Goal: Information Seeking & Learning: Check status

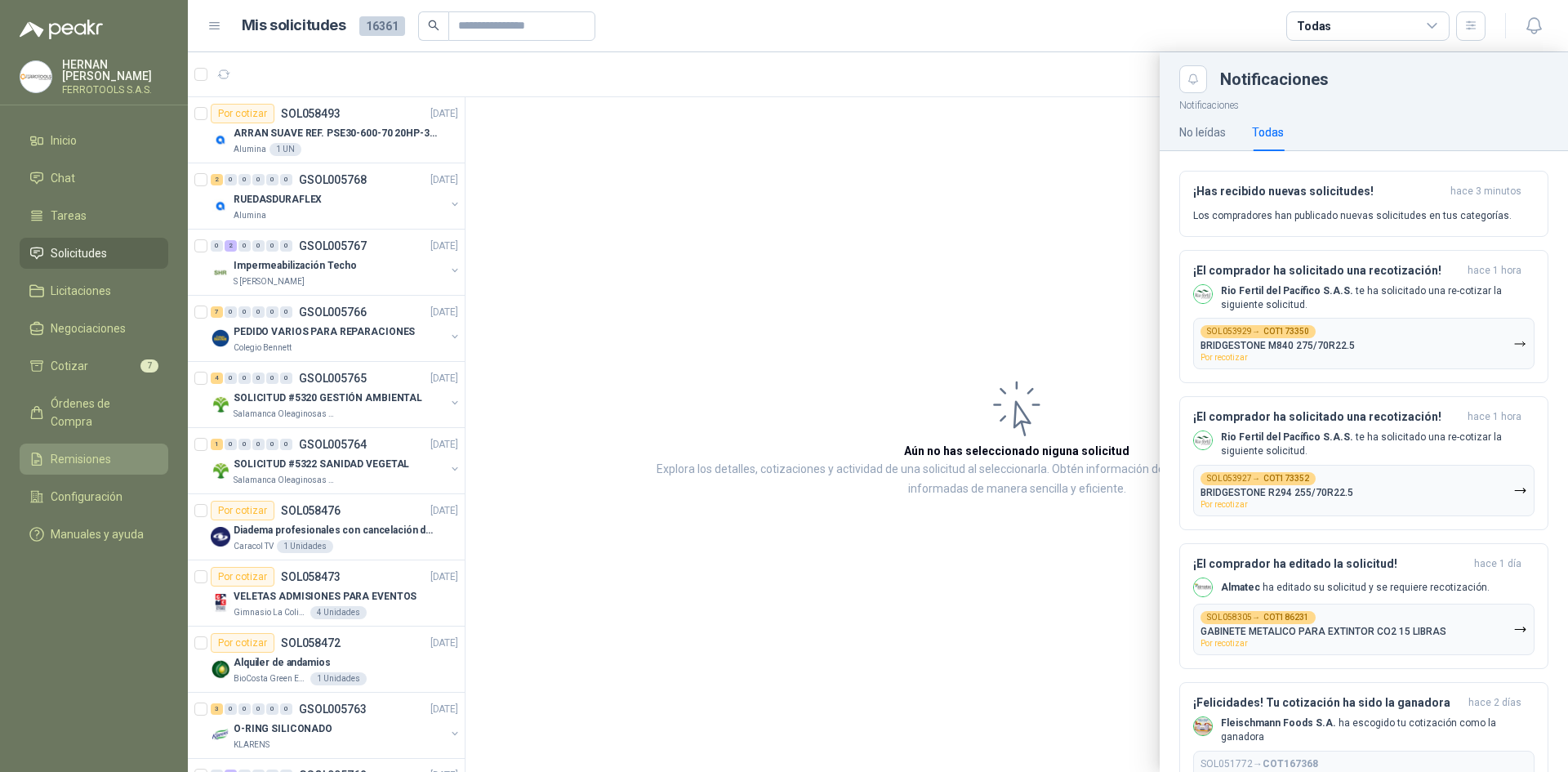
click at [98, 444] on link "Remisiones" at bounding box center [93, 460] width 148 height 31
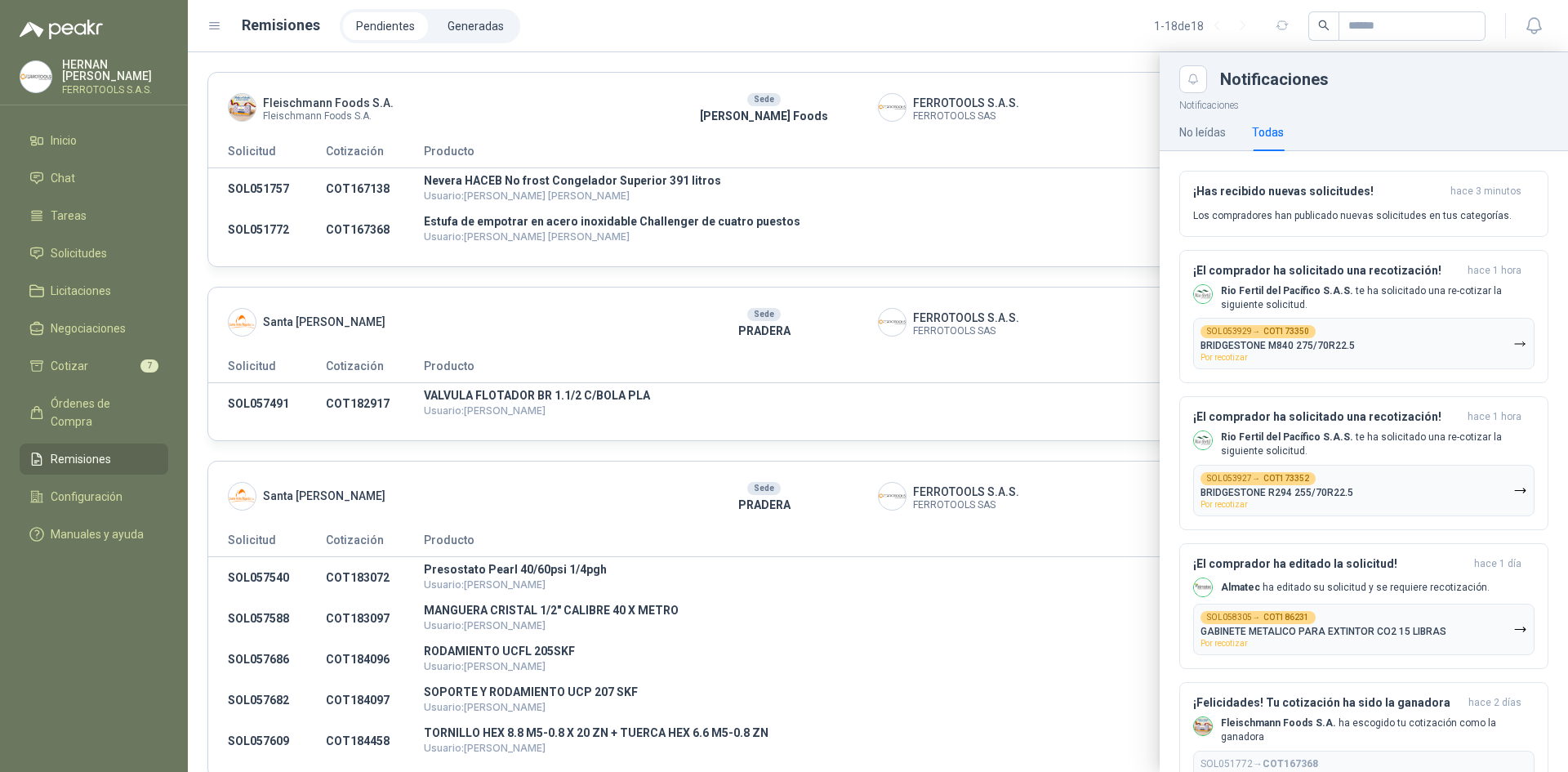
click at [1022, 131] on div at bounding box center [878, 412] width 1380 height 720
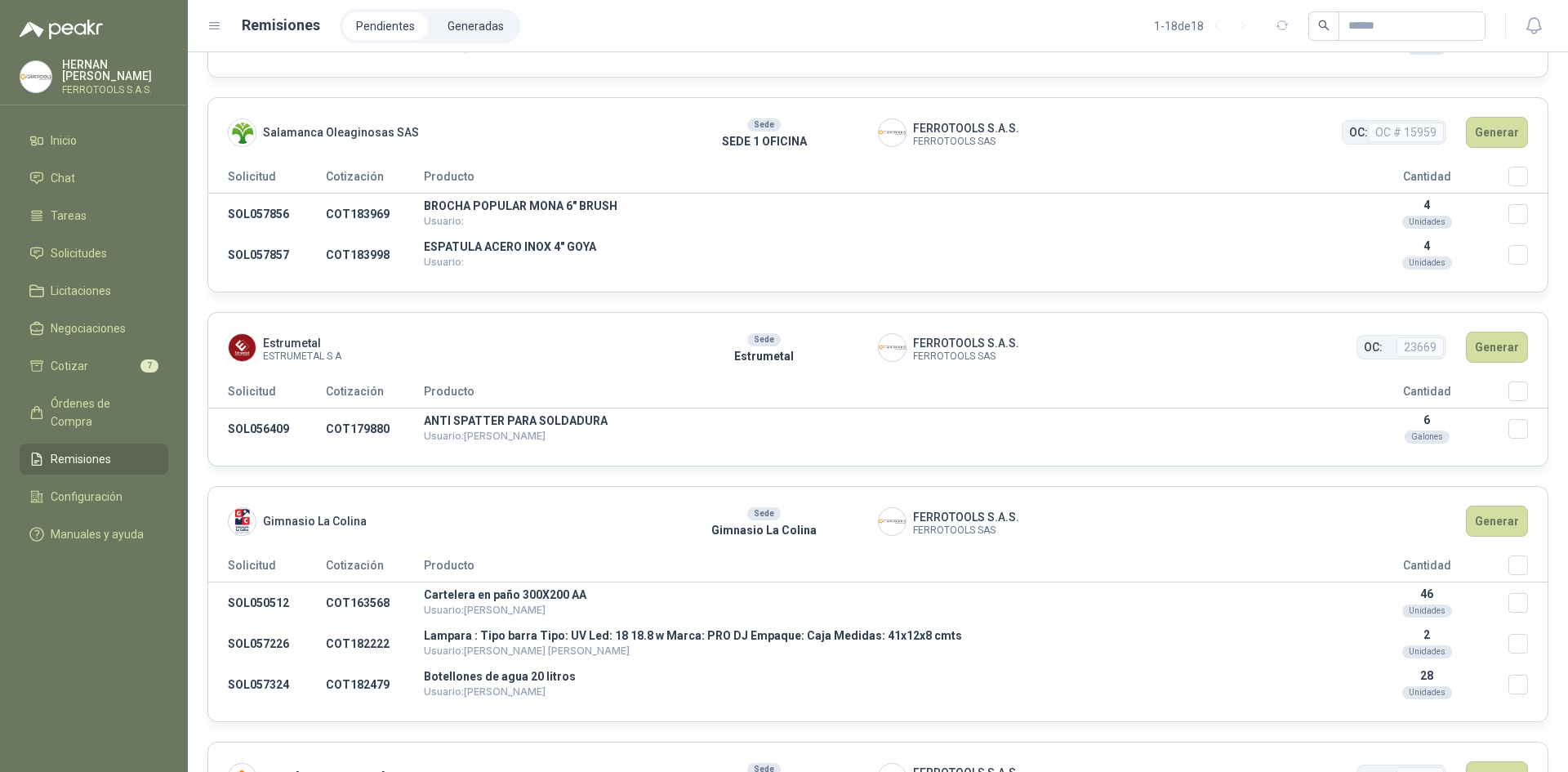
scroll to position [2042, 0]
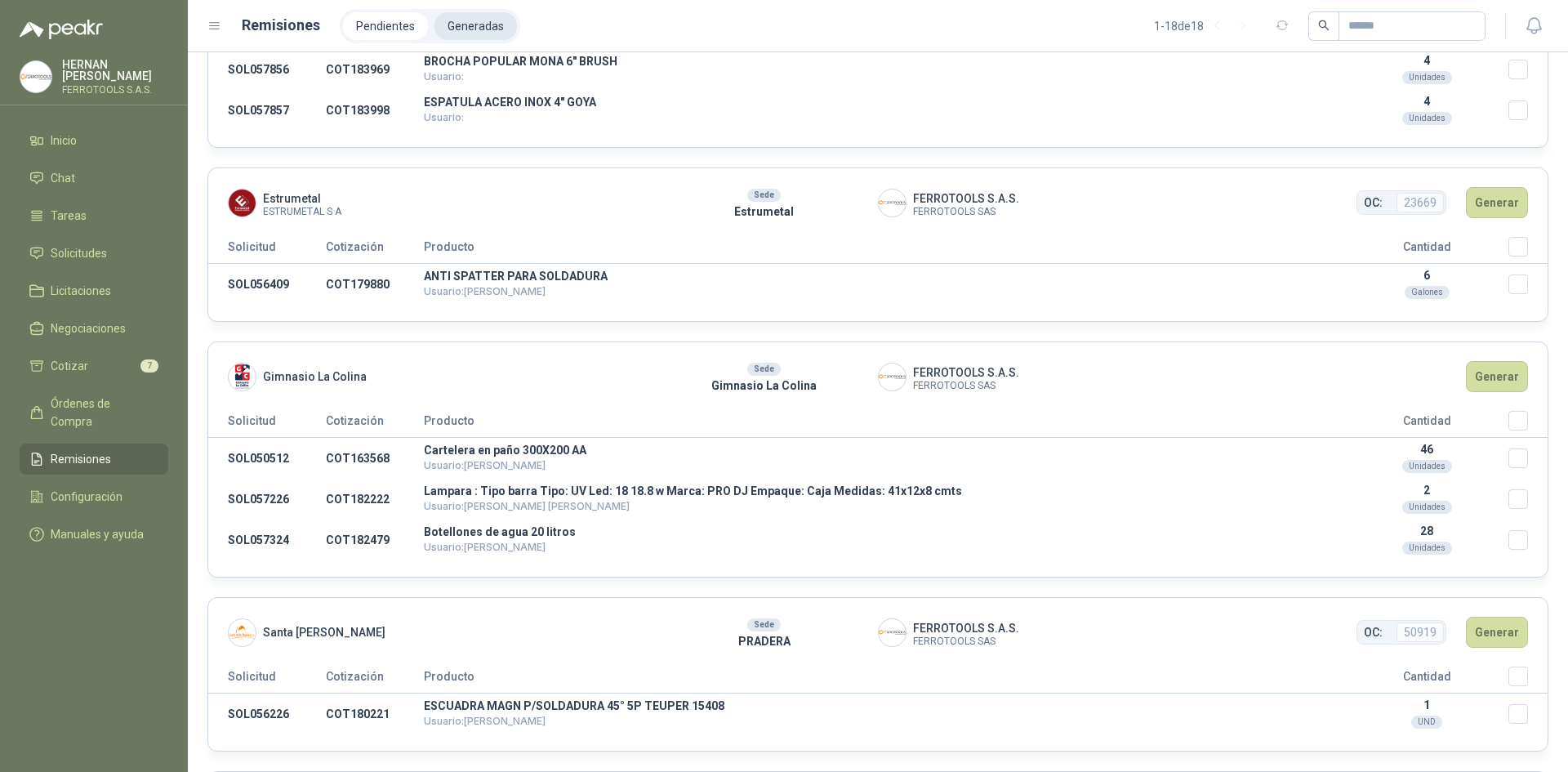
click at [500, 21] on li "Generadas" at bounding box center [475, 26] width 82 height 28
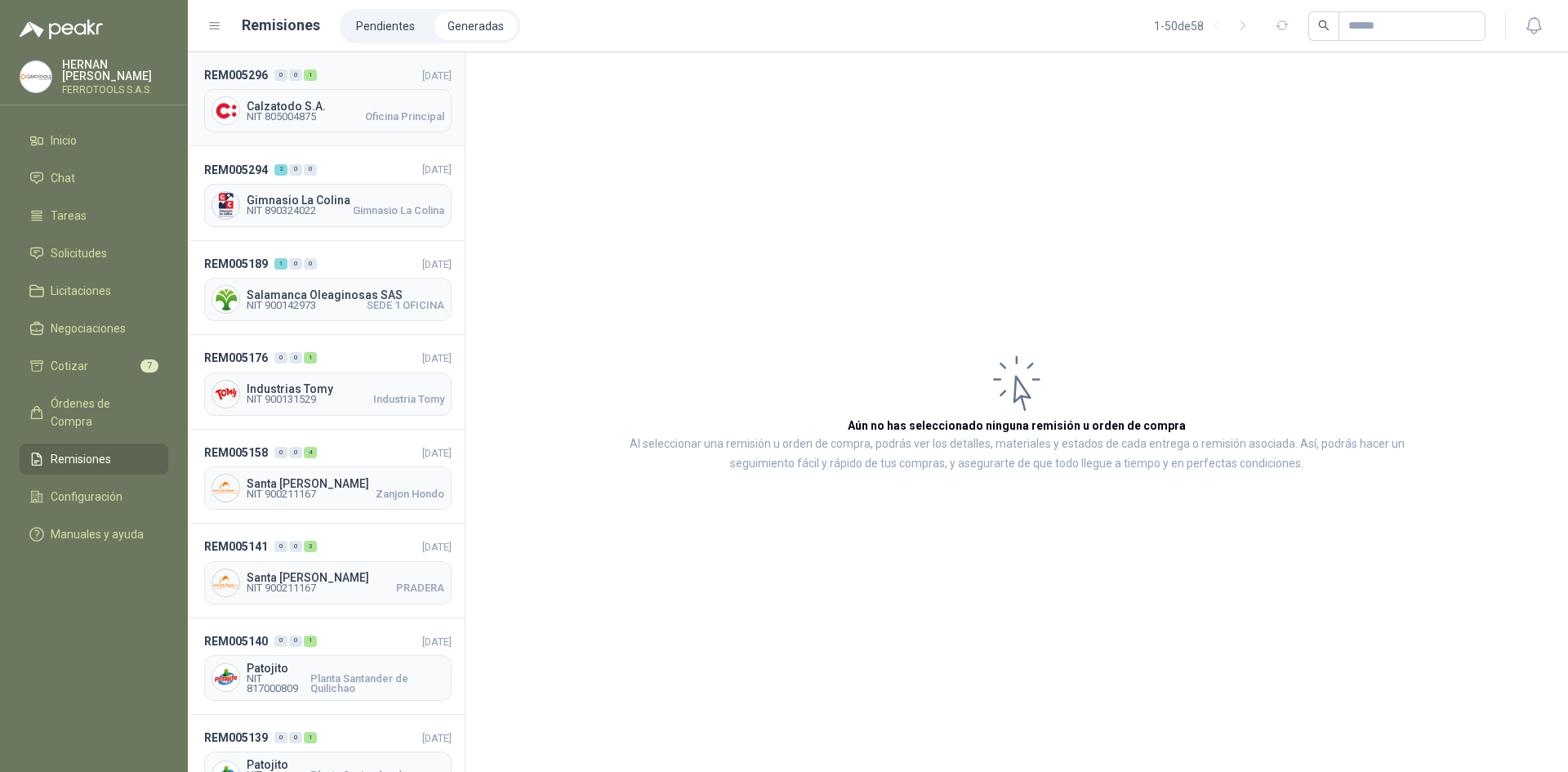
click at [373, 81] on header "REM005296 0 0 1 [DATE]" at bounding box center [328, 75] width 247 height 18
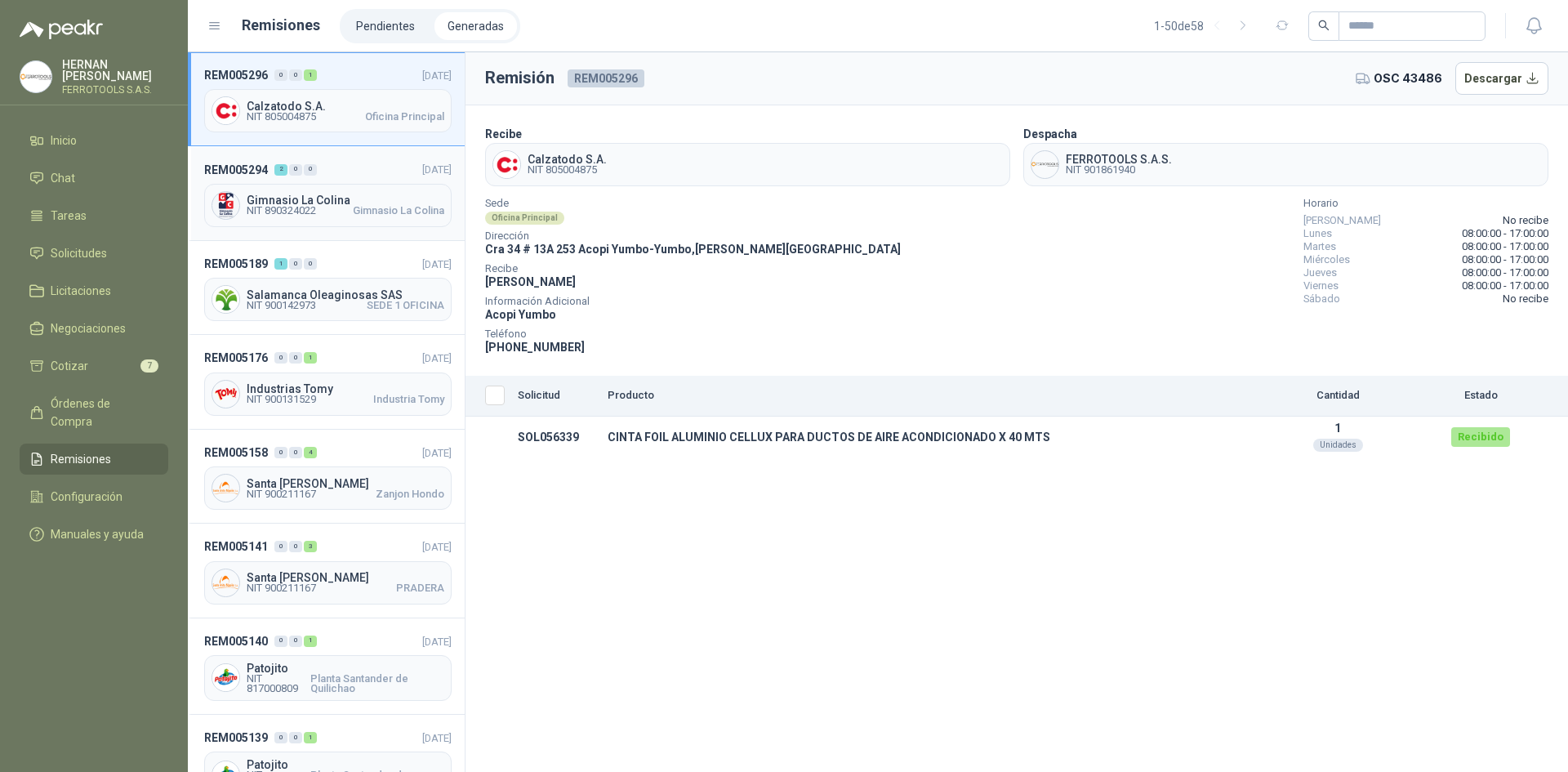
click at [376, 169] on header "REM005294 2 0 0 [DATE]" at bounding box center [328, 169] width 247 height 18
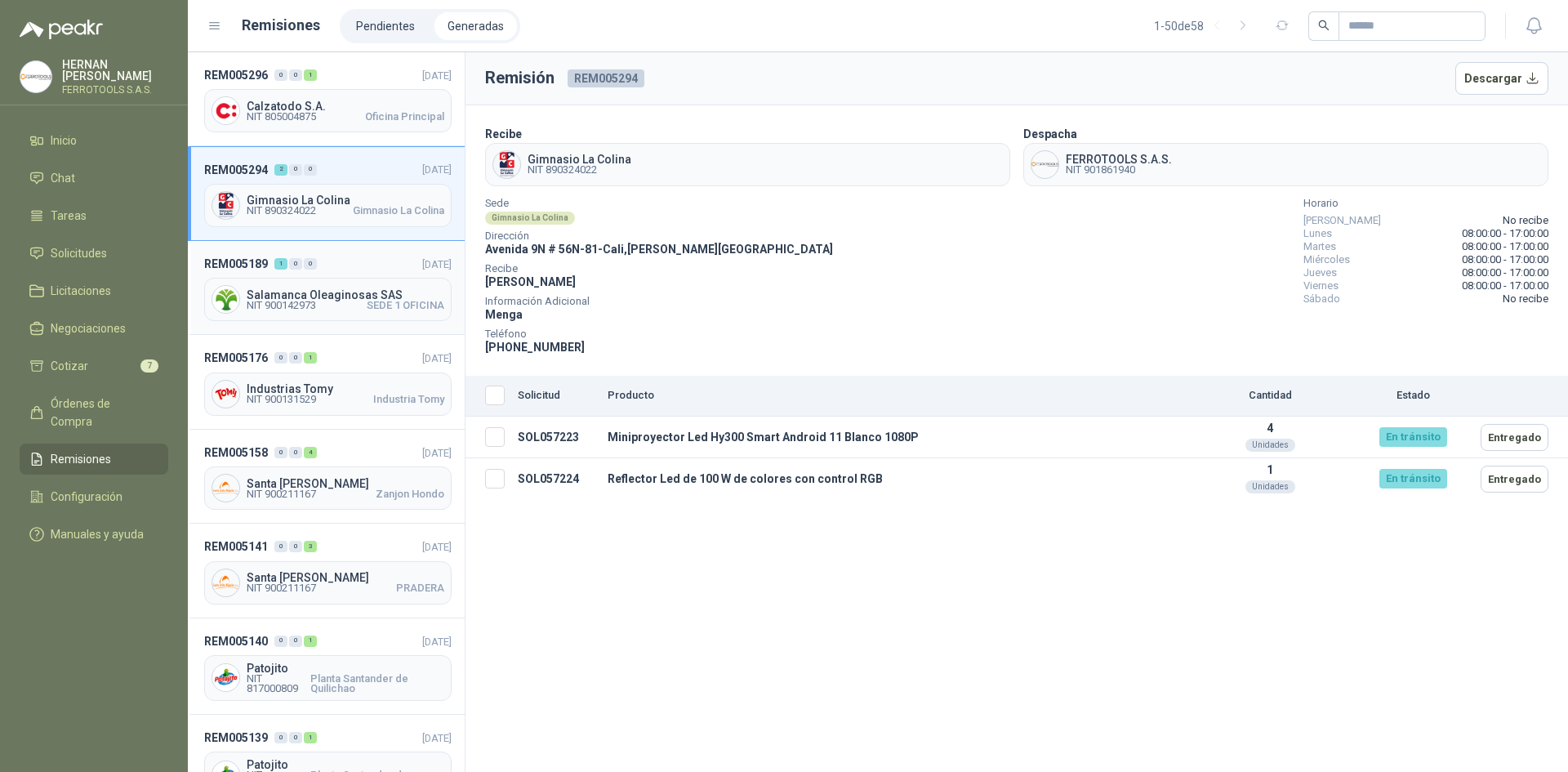
click at [350, 250] on div "REM005189 1 0 0 [DATE] Salamanca Oleaginosas SAS NIT 900142973 SEDE 1 OFICINA" at bounding box center [326, 288] width 277 height 94
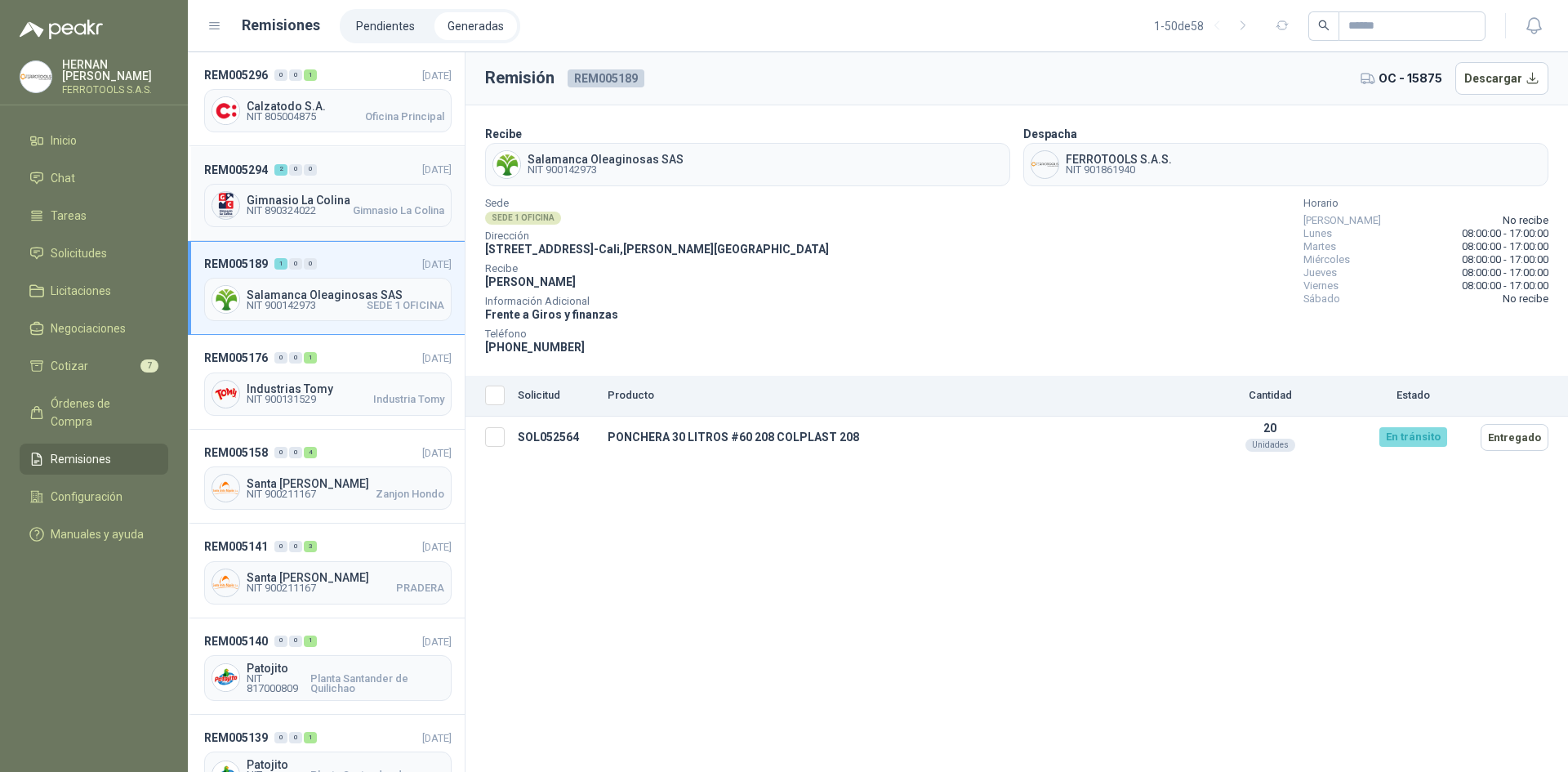
click at [387, 179] on div "REM005294 2 0 0 [DATE] Gimnasio La Colina NIT 890324022 Gimnasio La Colina" at bounding box center [326, 193] width 277 height 94
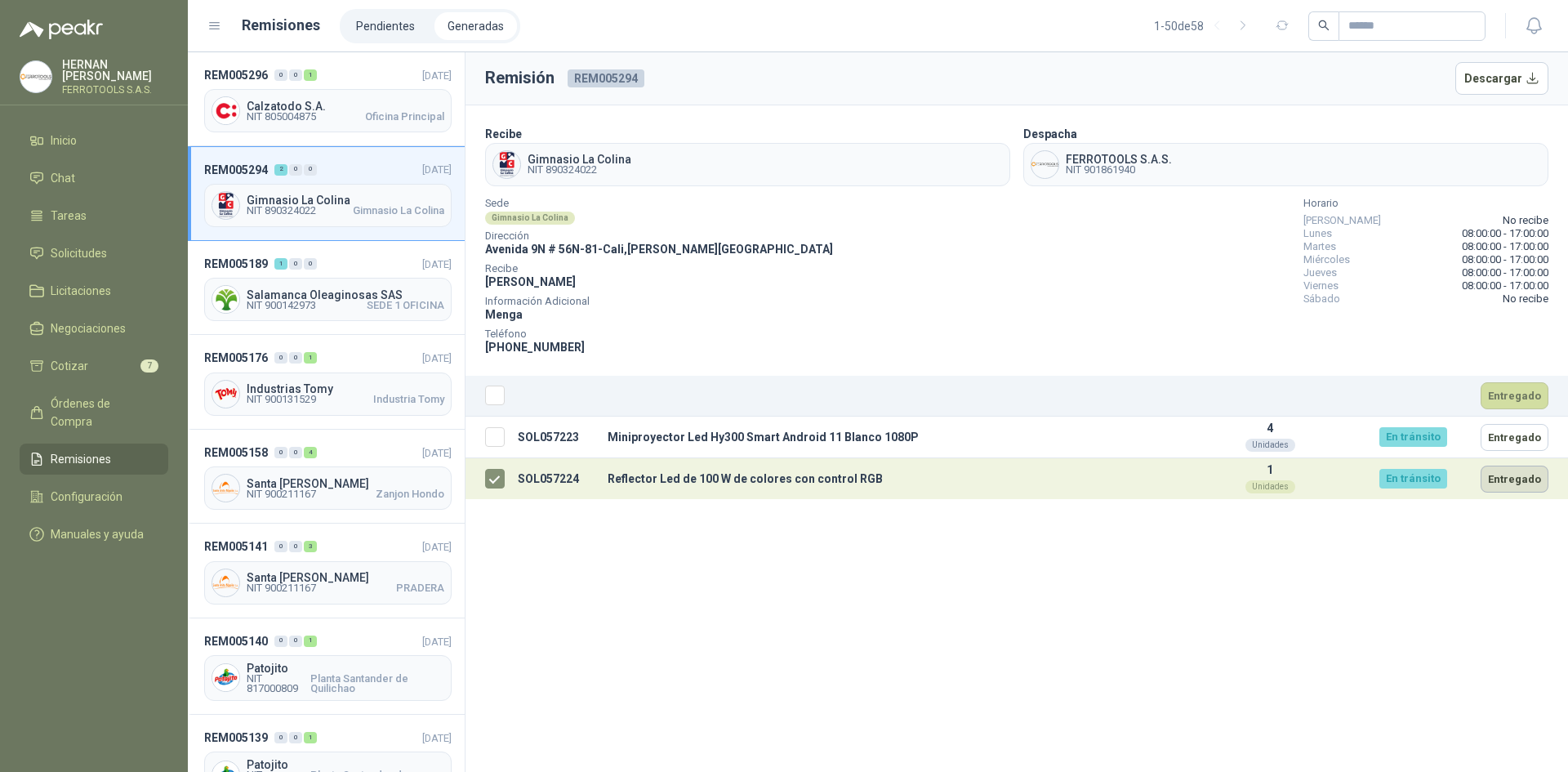
click at [1509, 483] on button "Entregado" at bounding box center [1514, 478] width 68 height 27
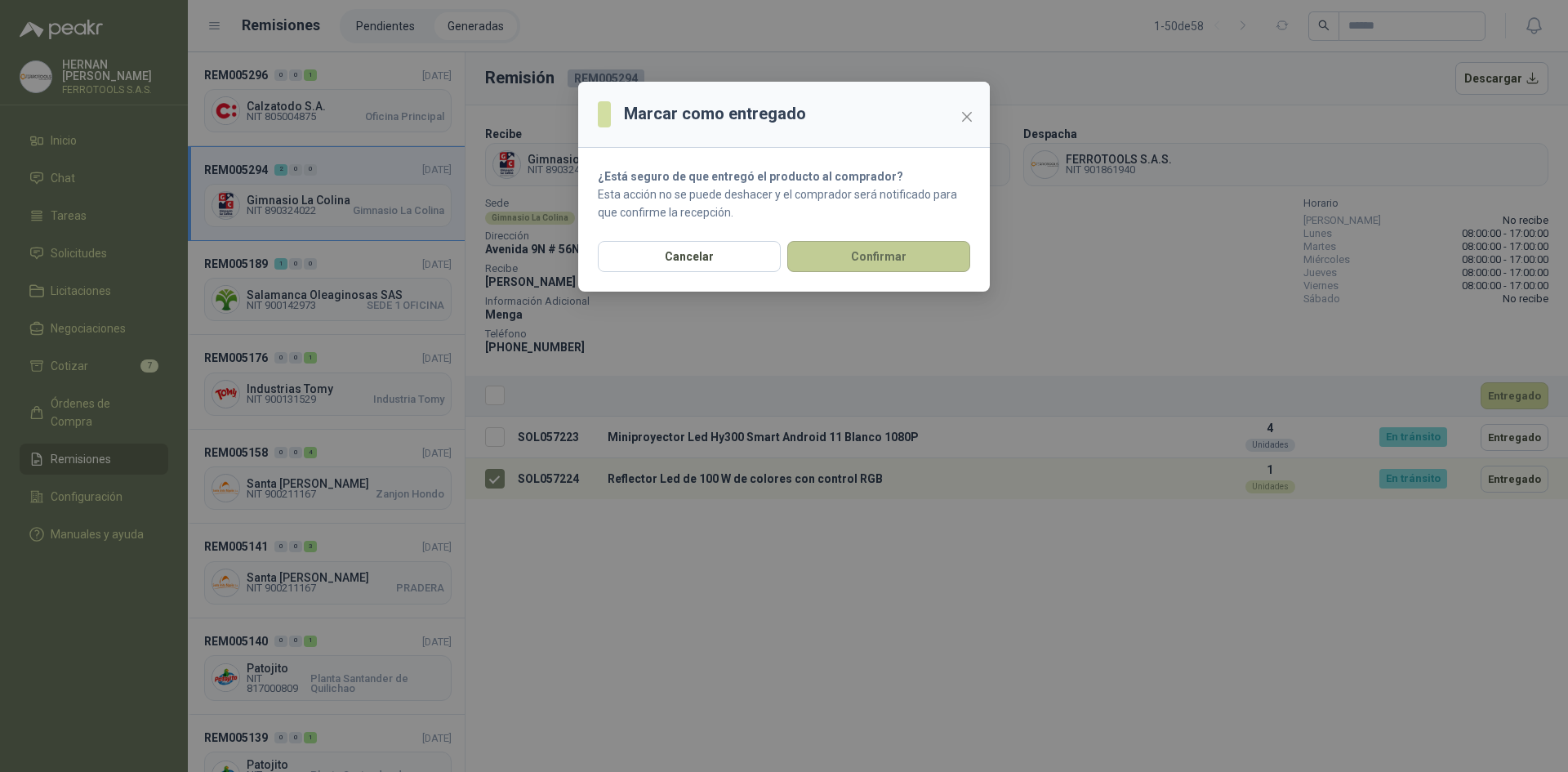
click at [842, 252] on button "Confirmar" at bounding box center [879, 256] width 183 height 31
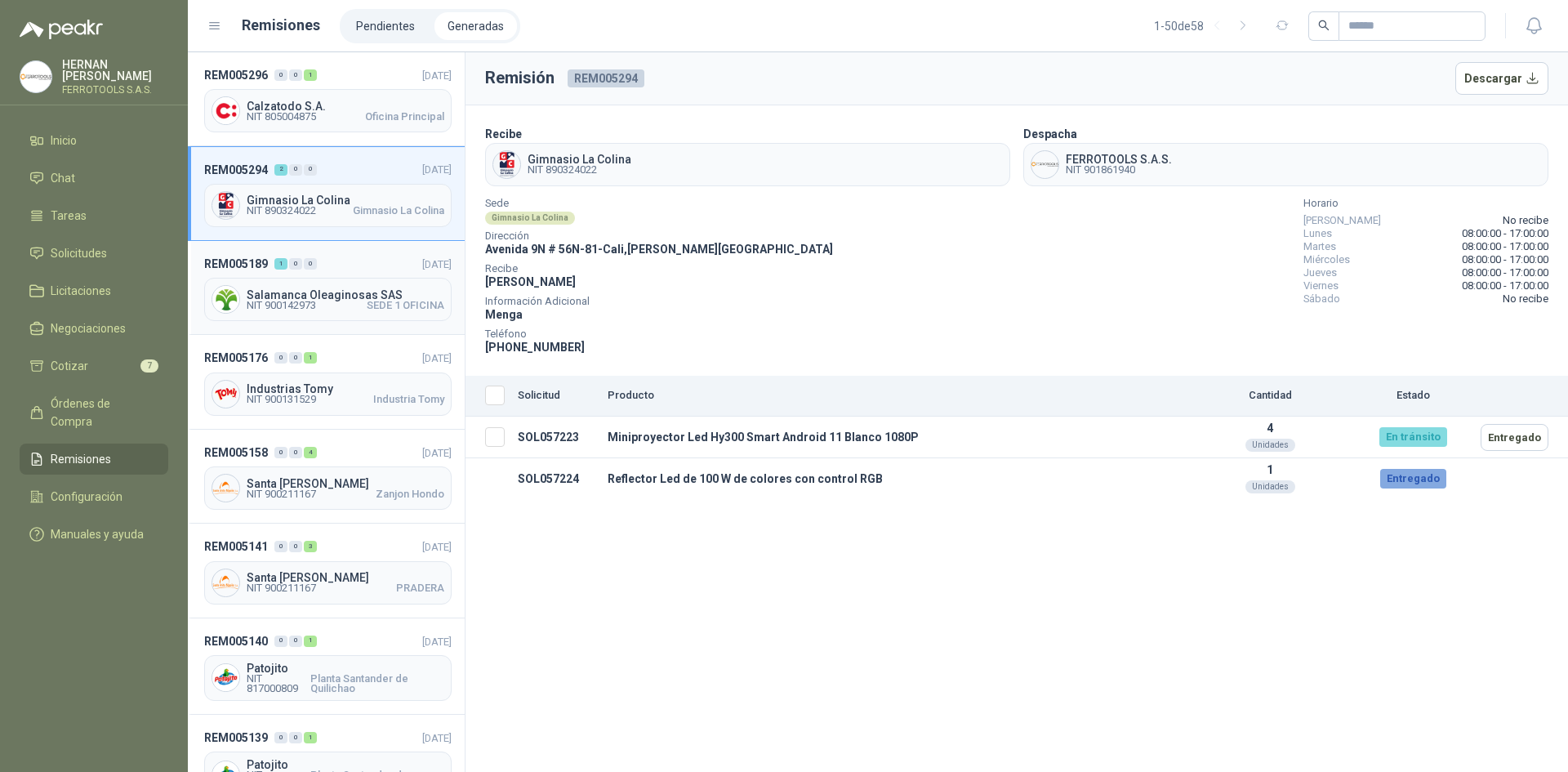
click at [351, 262] on header "REM005189 1 0 0 [DATE]" at bounding box center [328, 263] width 247 height 18
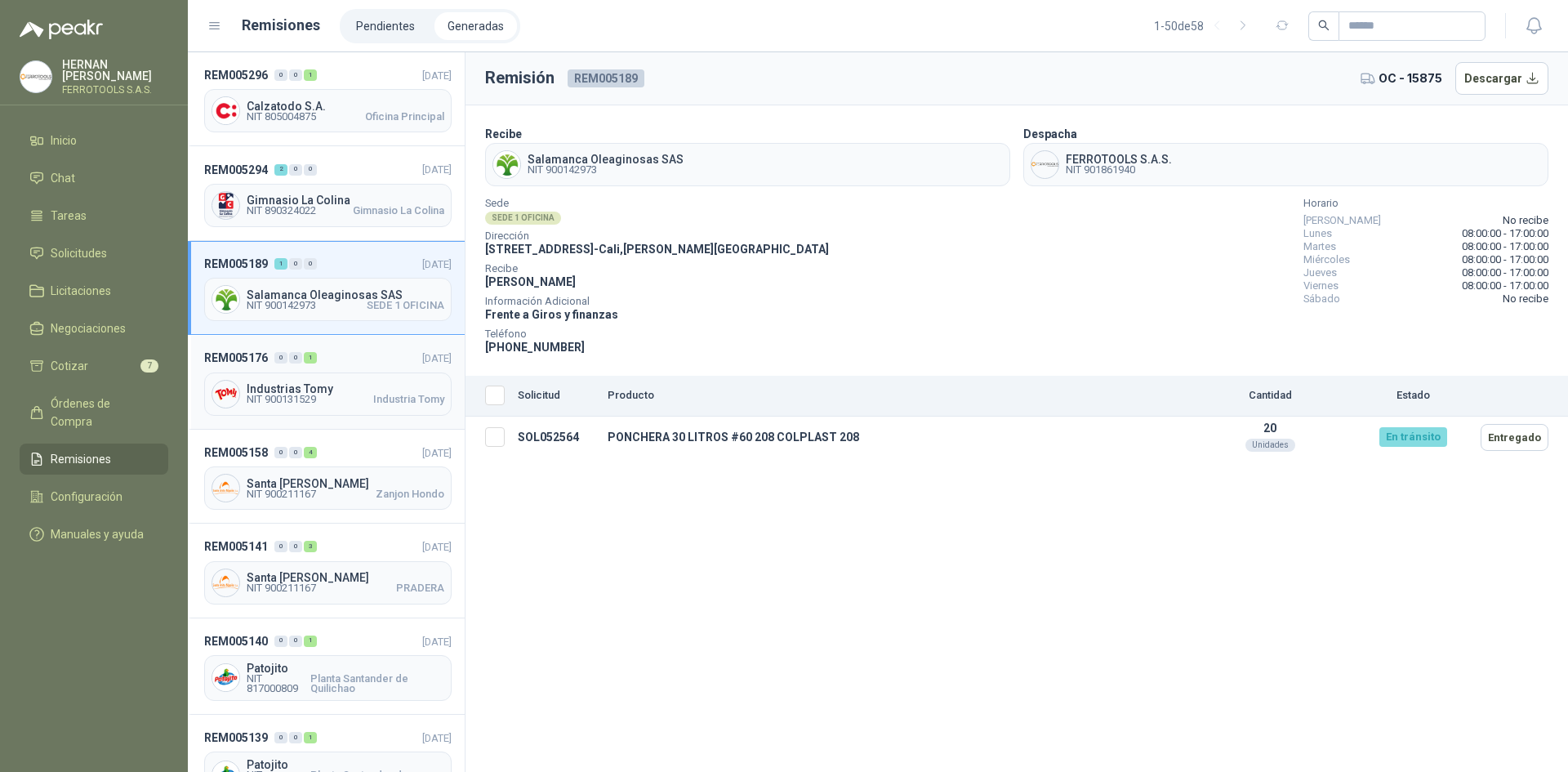
click at [359, 350] on header "REM005176 0 0 1 [DATE]" at bounding box center [328, 358] width 247 height 18
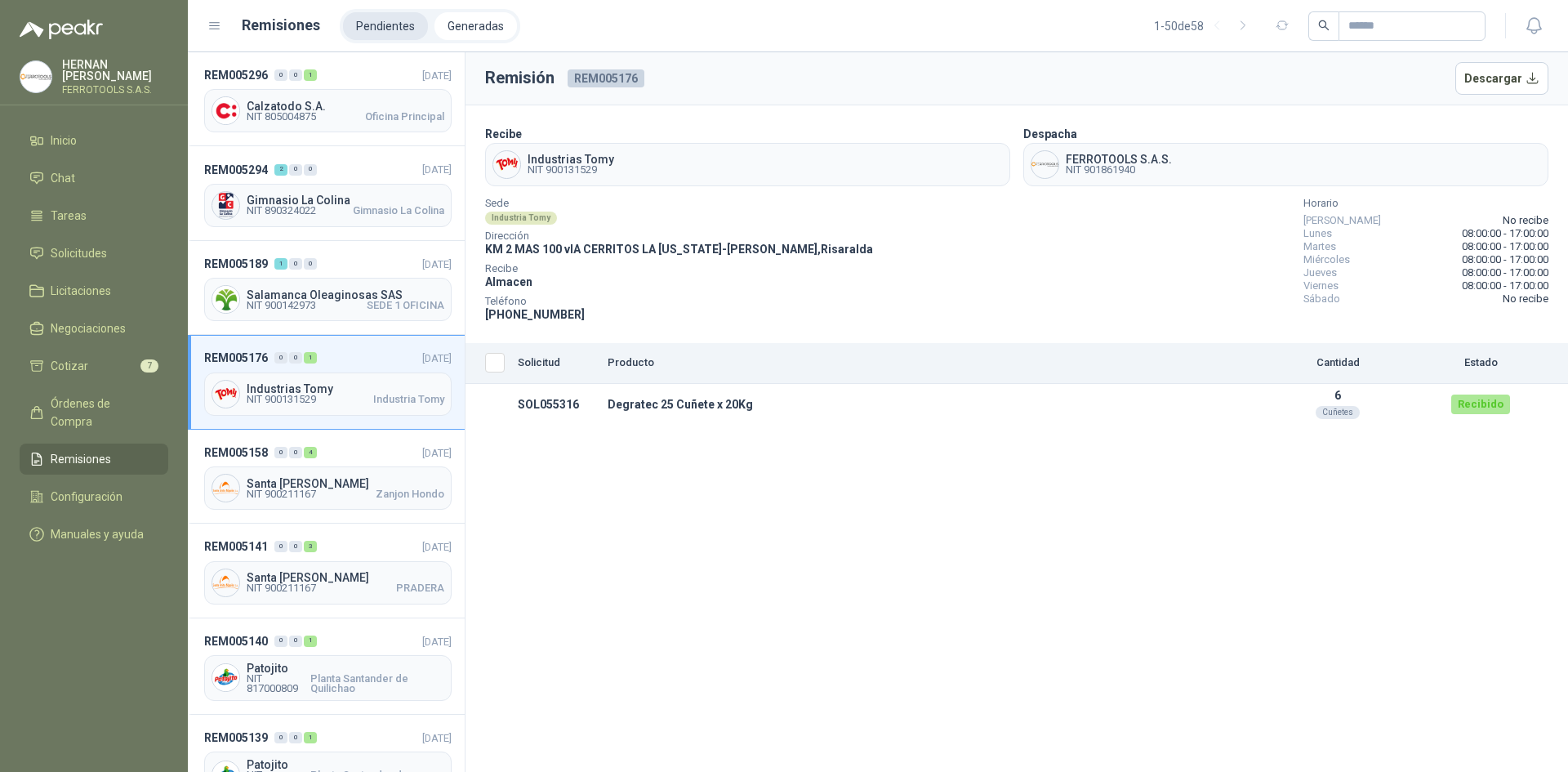
click at [354, 26] on li "Pendientes" at bounding box center [385, 26] width 84 height 28
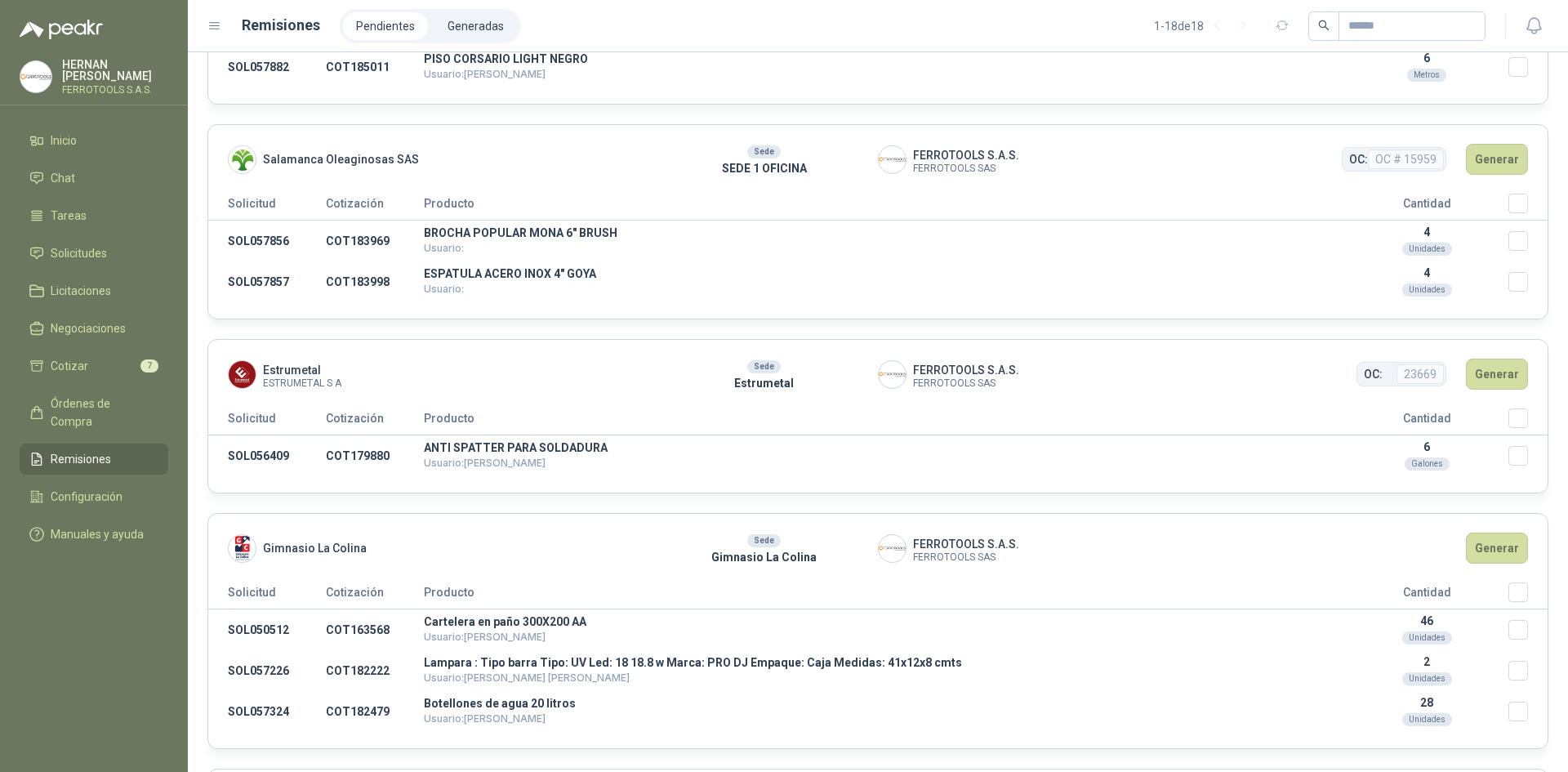
scroll to position [1879, 0]
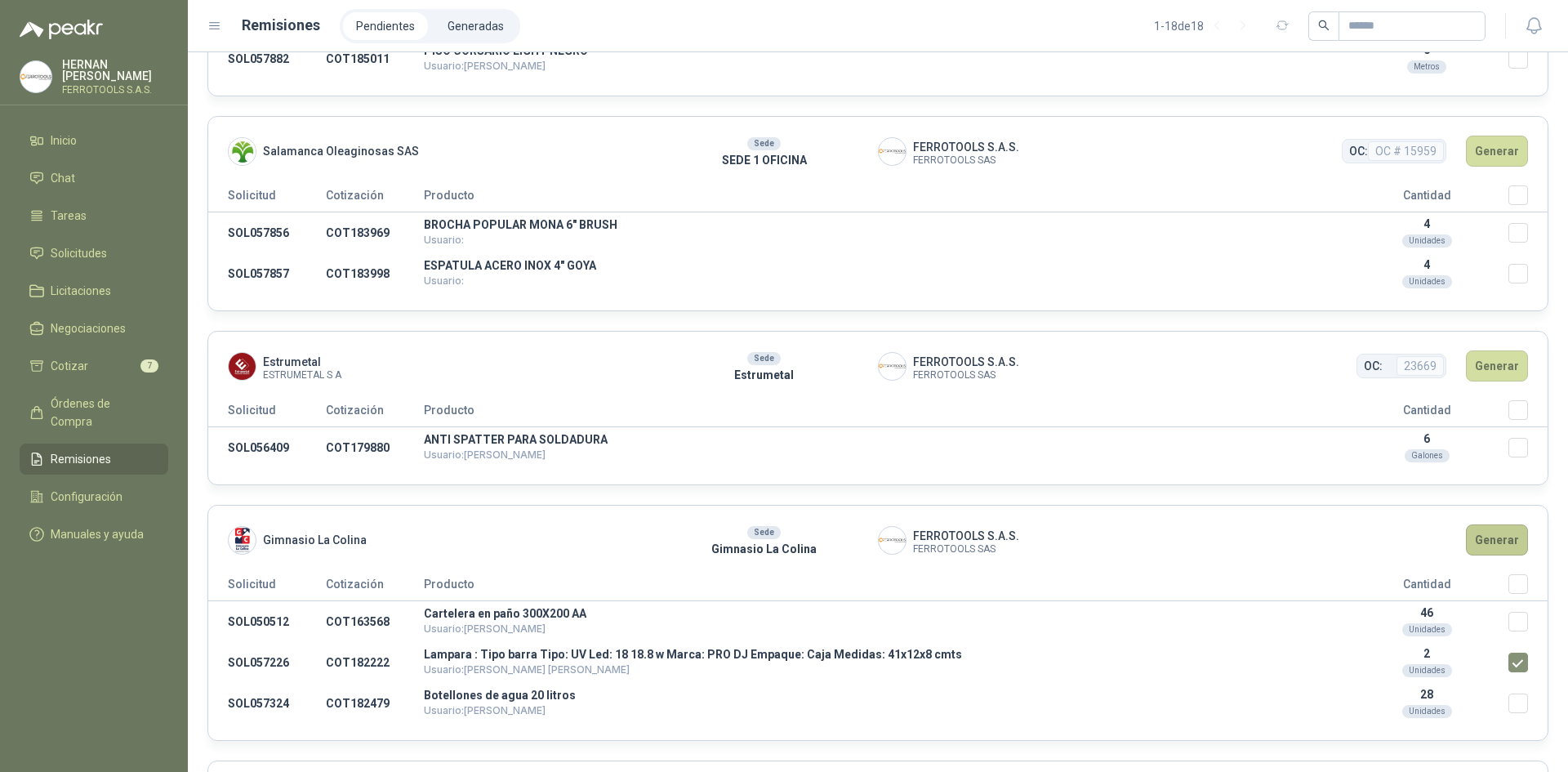
click at [1471, 545] on button "Generar" at bounding box center [1496, 540] width 62 height 31
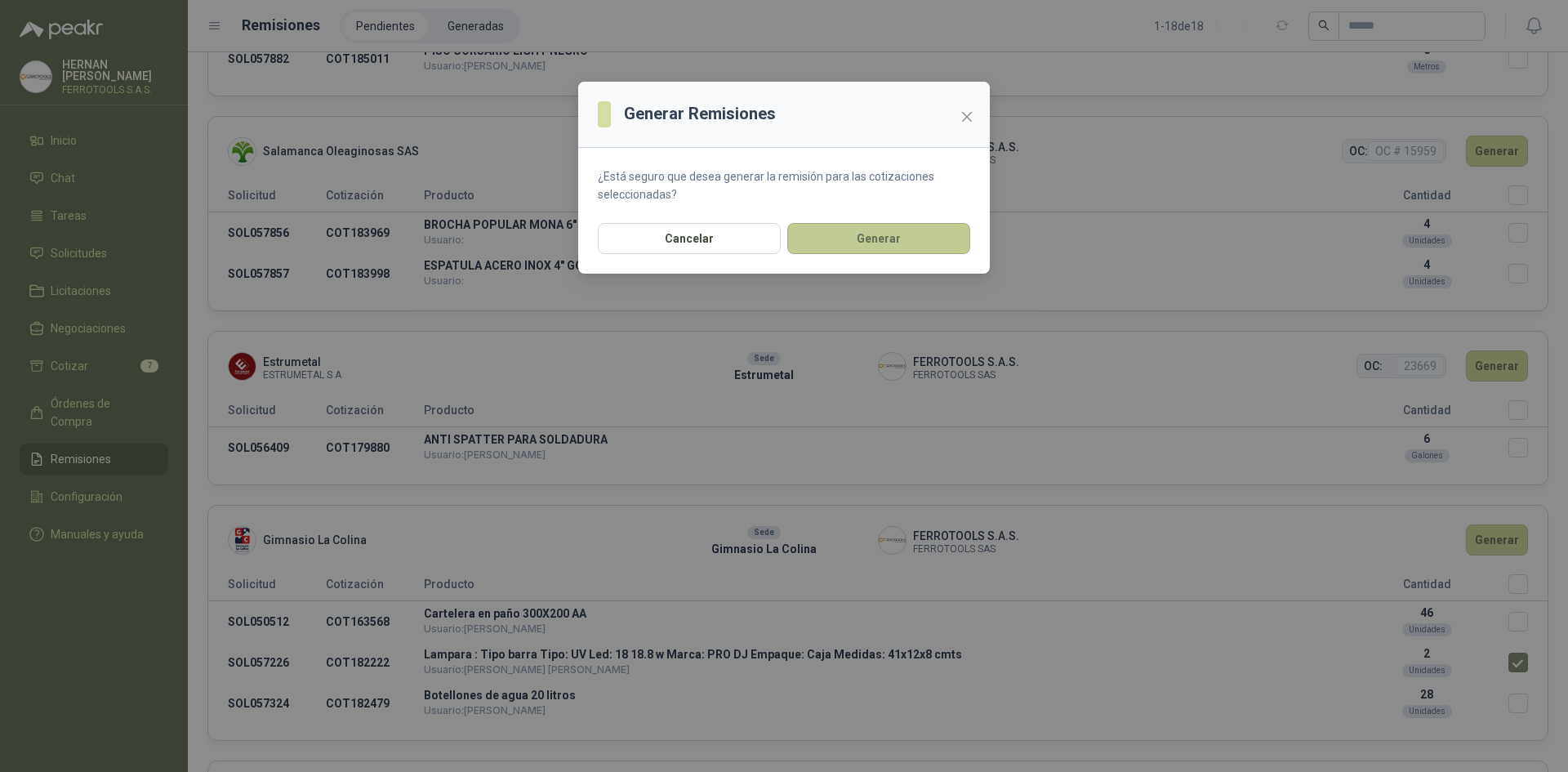
click at [892, 237] on button "Generar" at bounding box center [879, 239] width 183 height 31
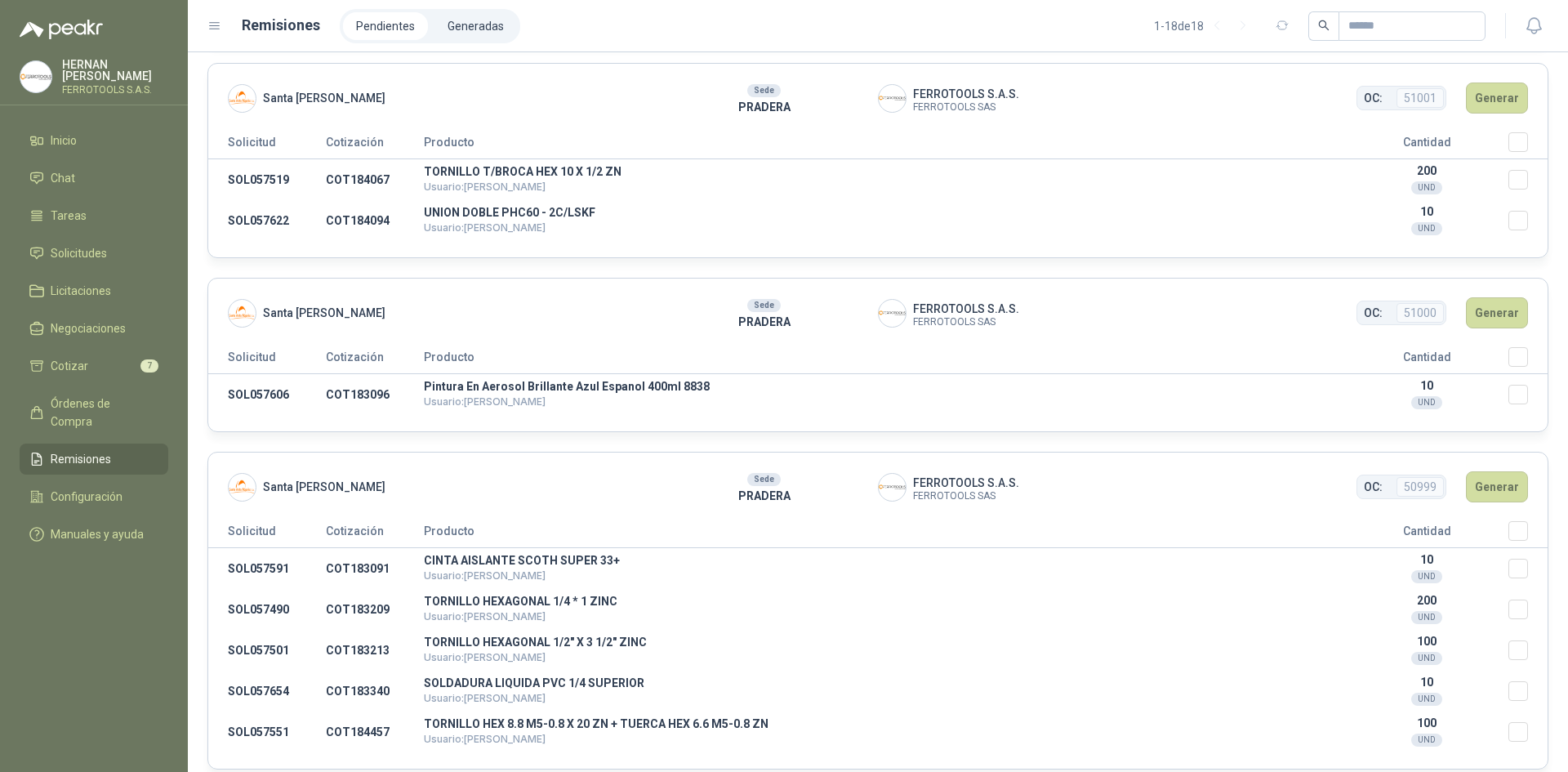
scroll to position [409, 0]
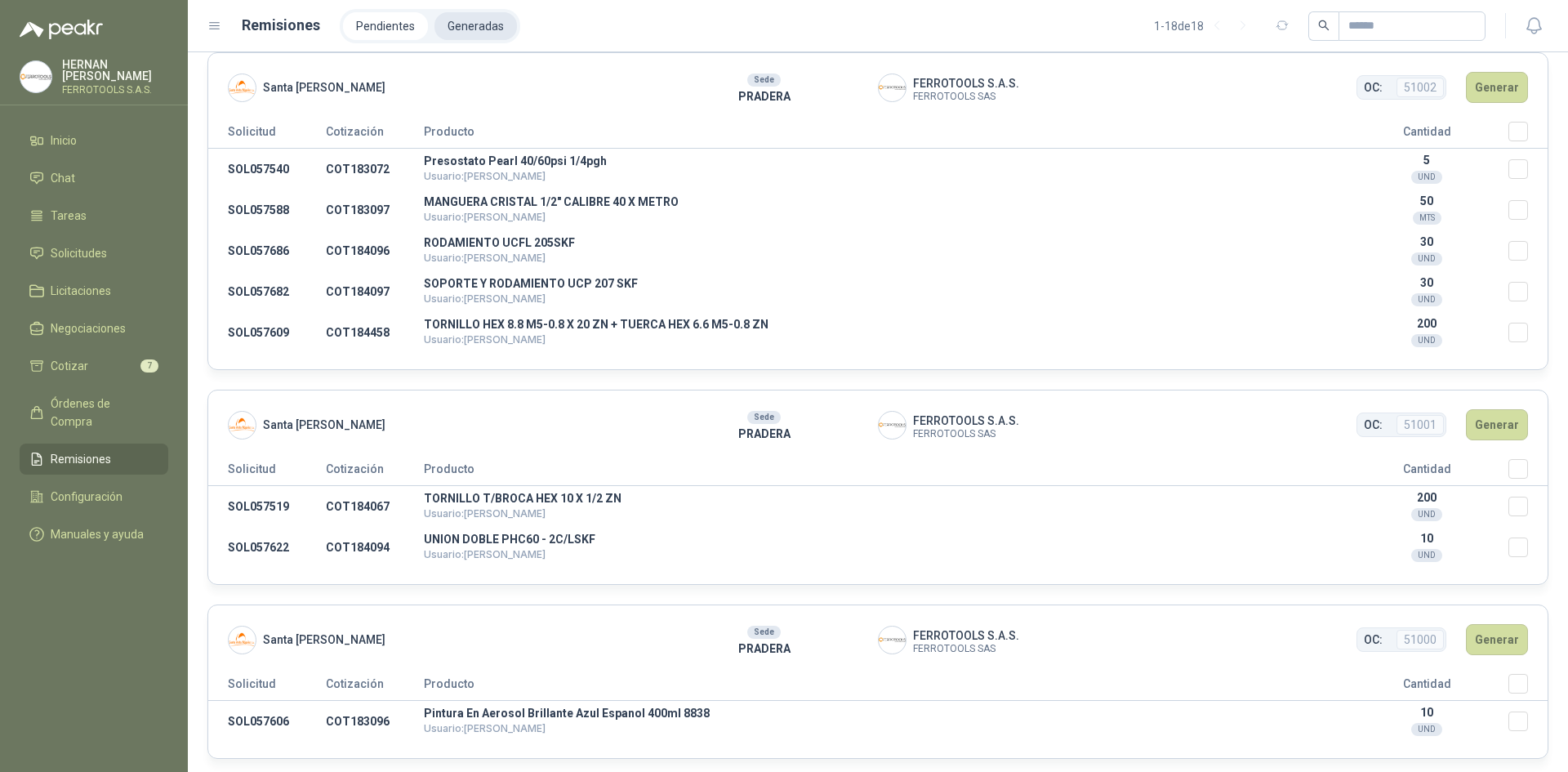
click at [462, 28] on li "Generadas" at bounding box center [475, 26] width 82 height 28
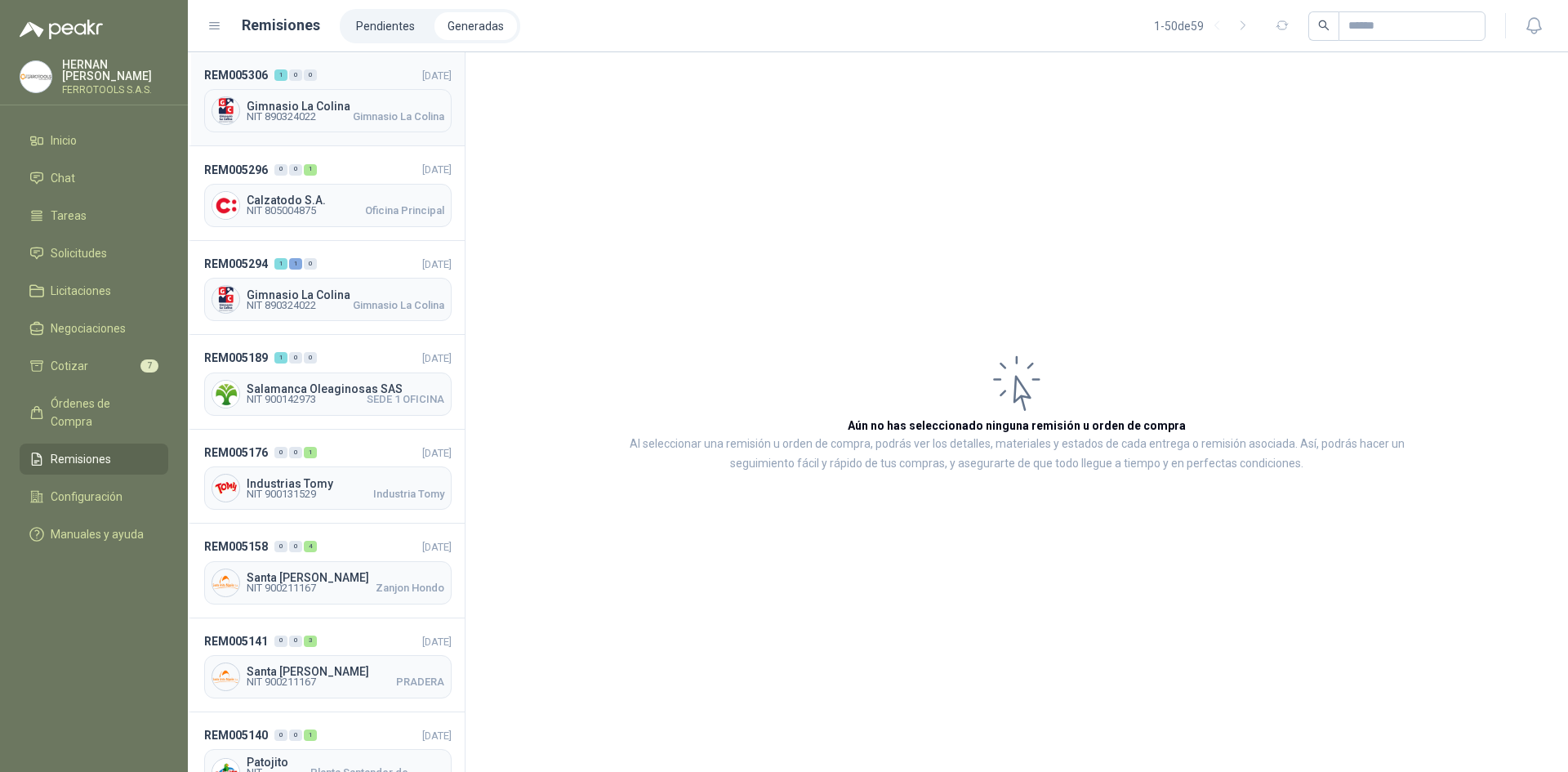
click at [422, 83] on span "[DATE]" at bounding box center [437, 75] width 29 height 18
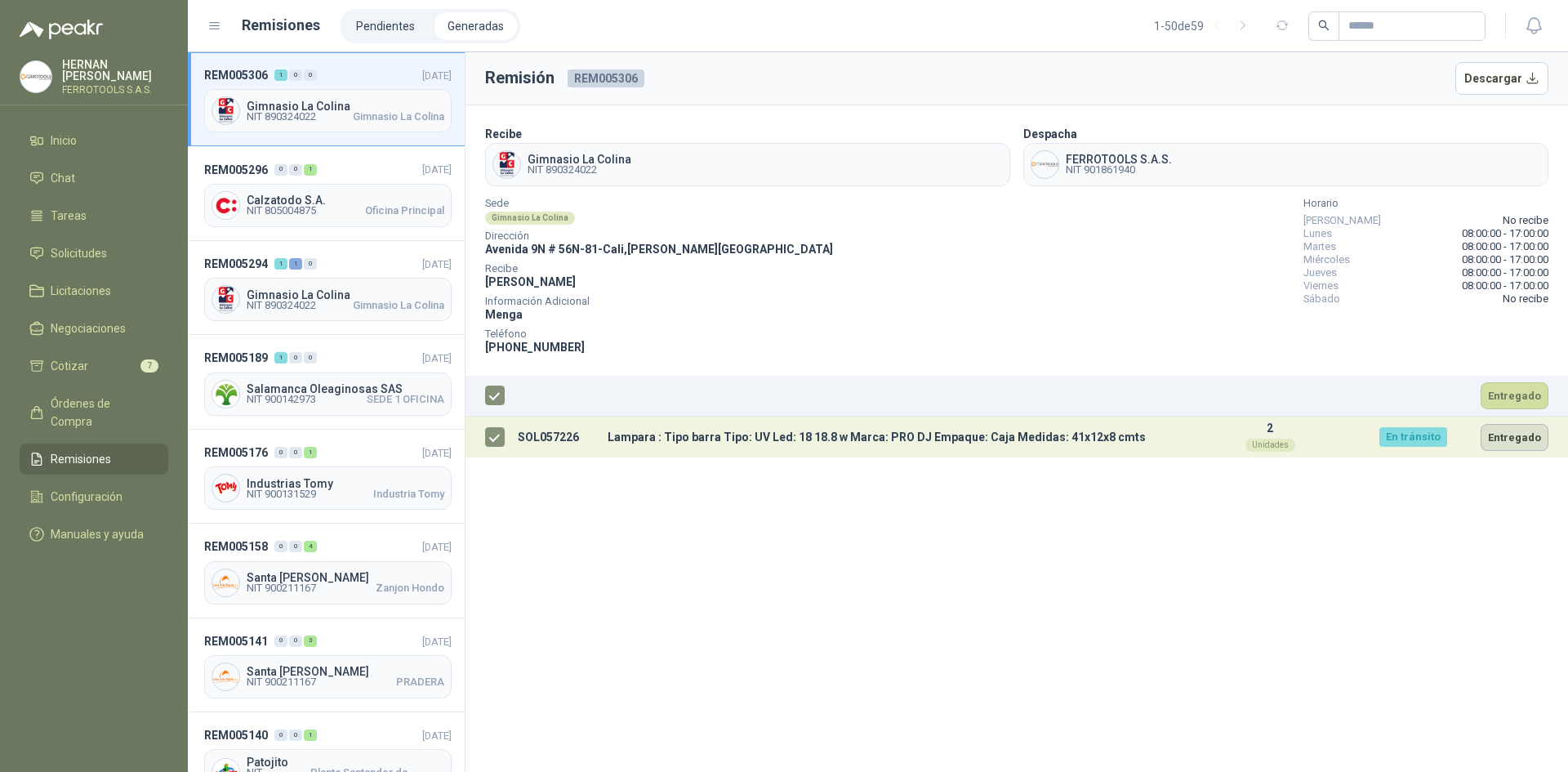
click at [1523, 444] on button "Entregado" at bounding box center [1514, 437] width 68 height 27
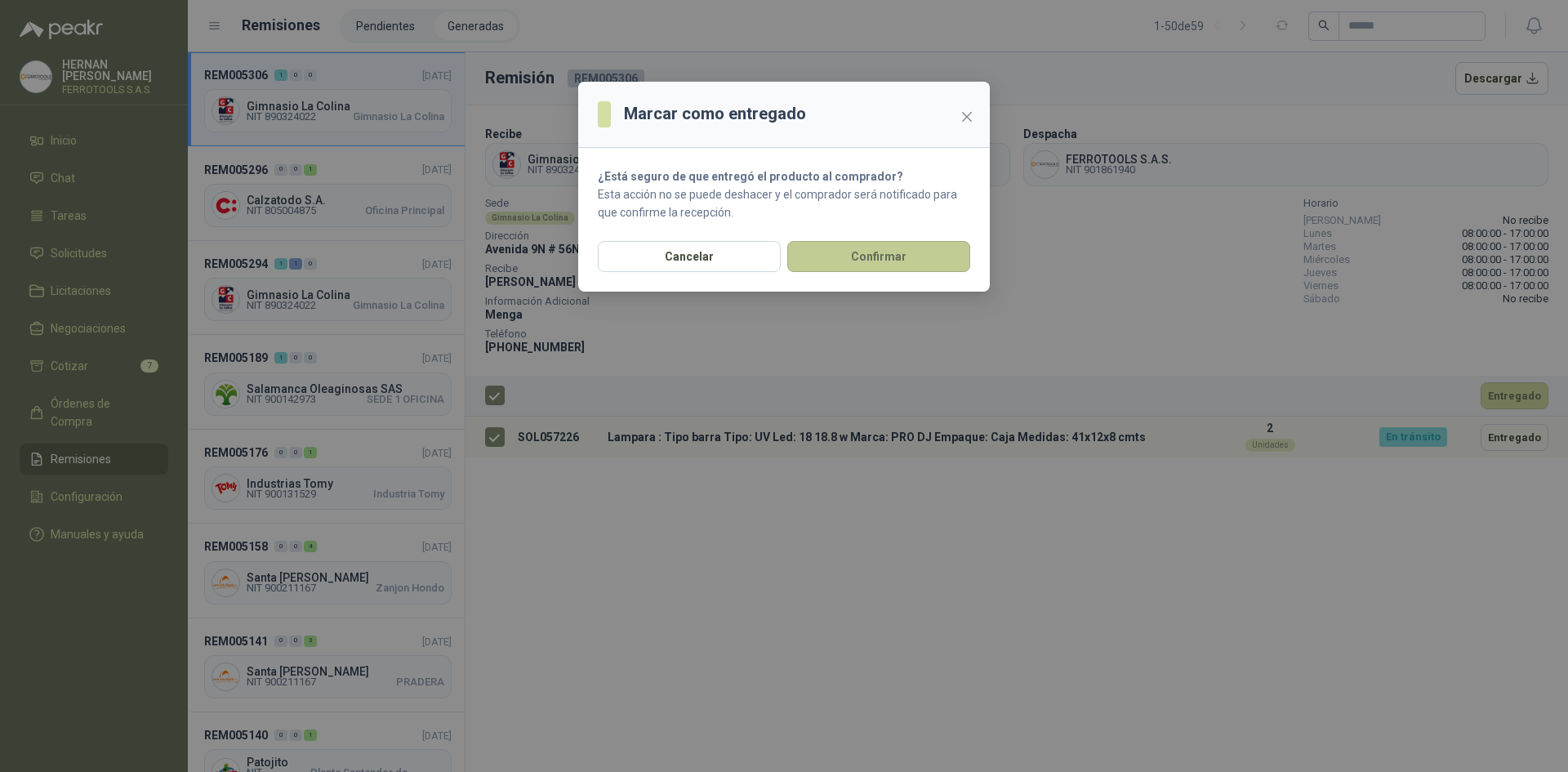
click at [896, 258] on button "Confirmar" at bounding box center [879, 256] width 183 height 31
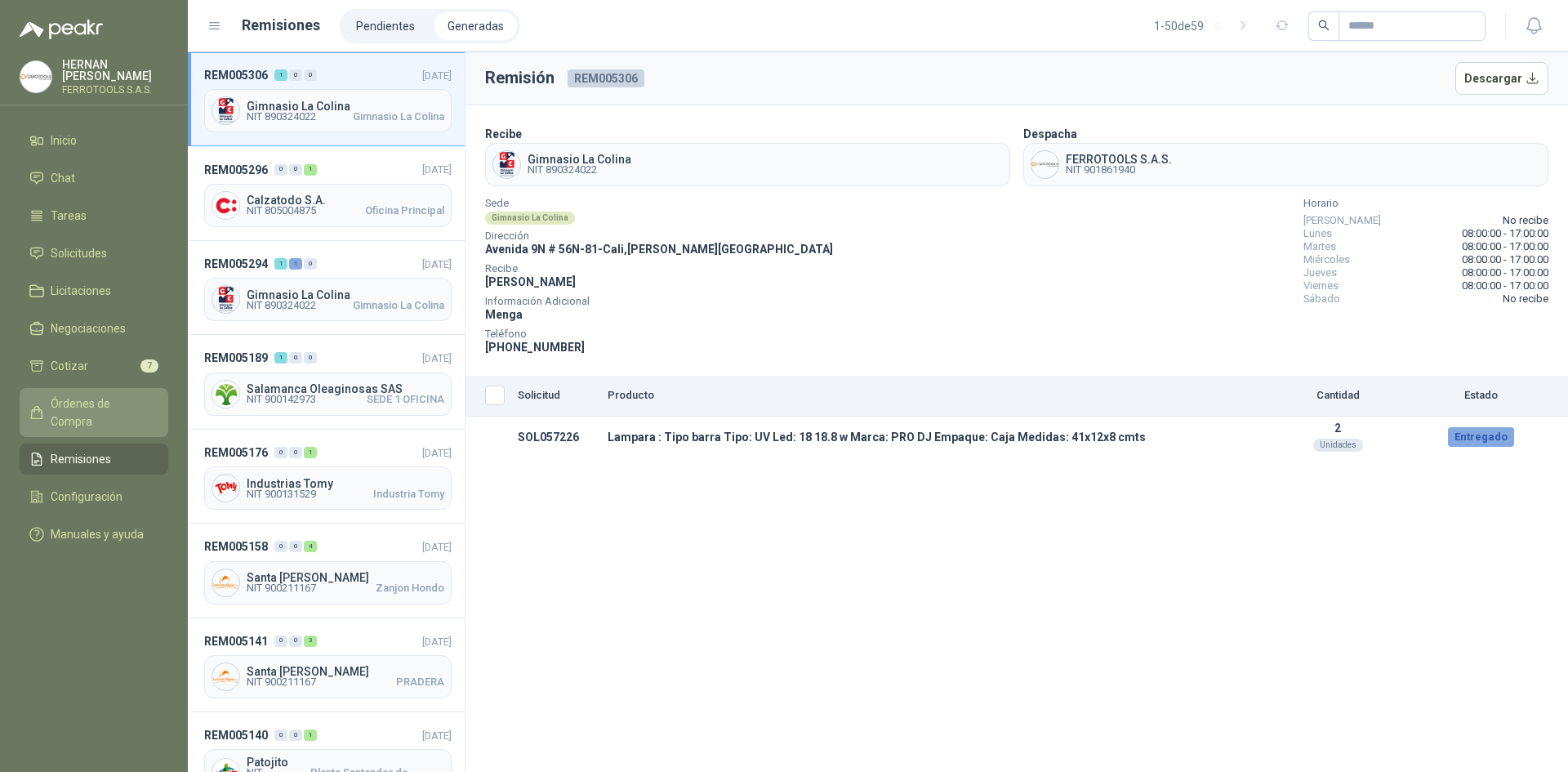
click at [110, 397] on span "Órdenes de Compra" at bounding box center [102, 413] width 102 height 36
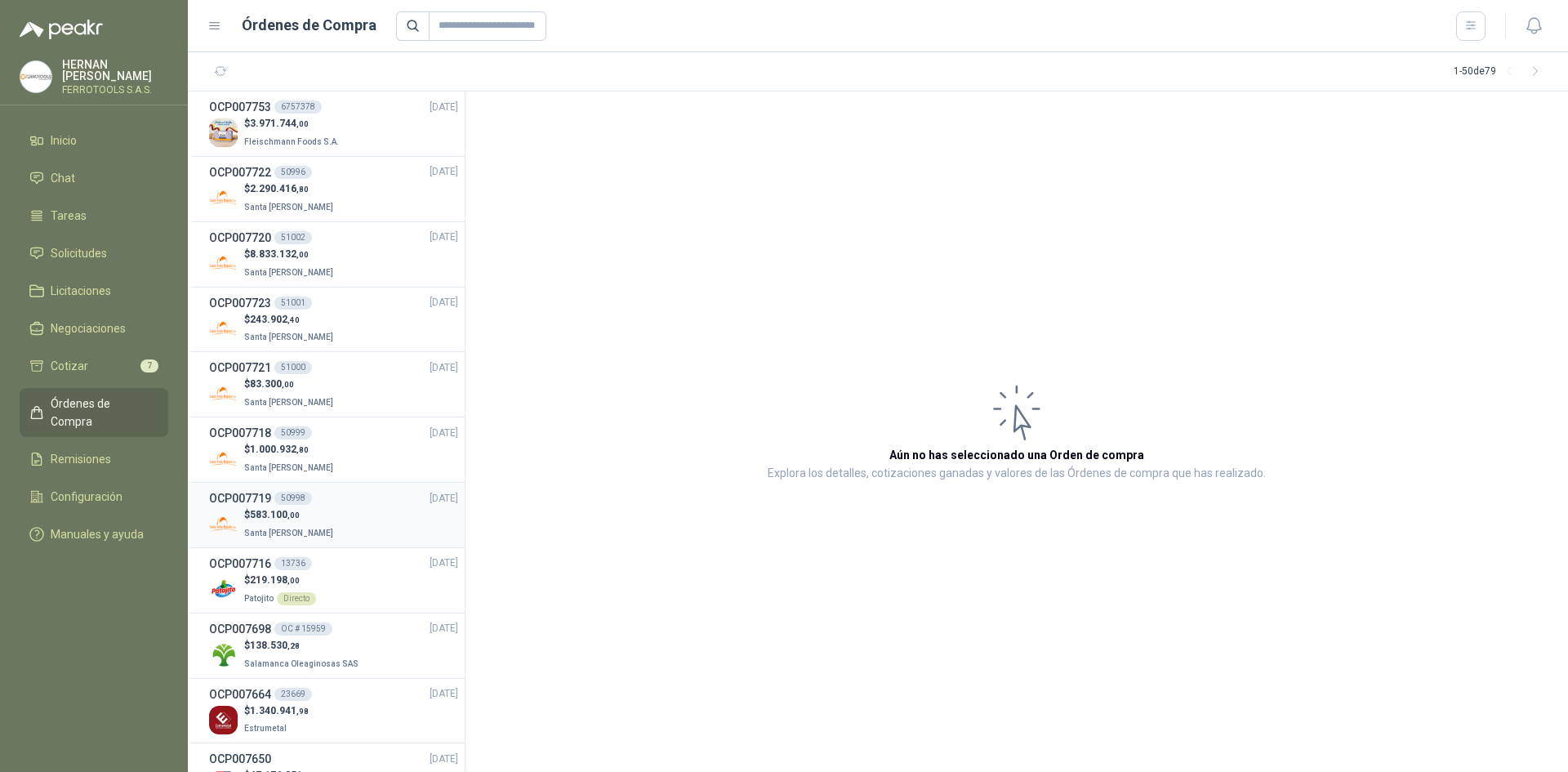
click at [356, 531] on div "$ 583.100 ,00 Santa [PERSON_NAME]" at bounding box center [334, 524] width 249 height 33
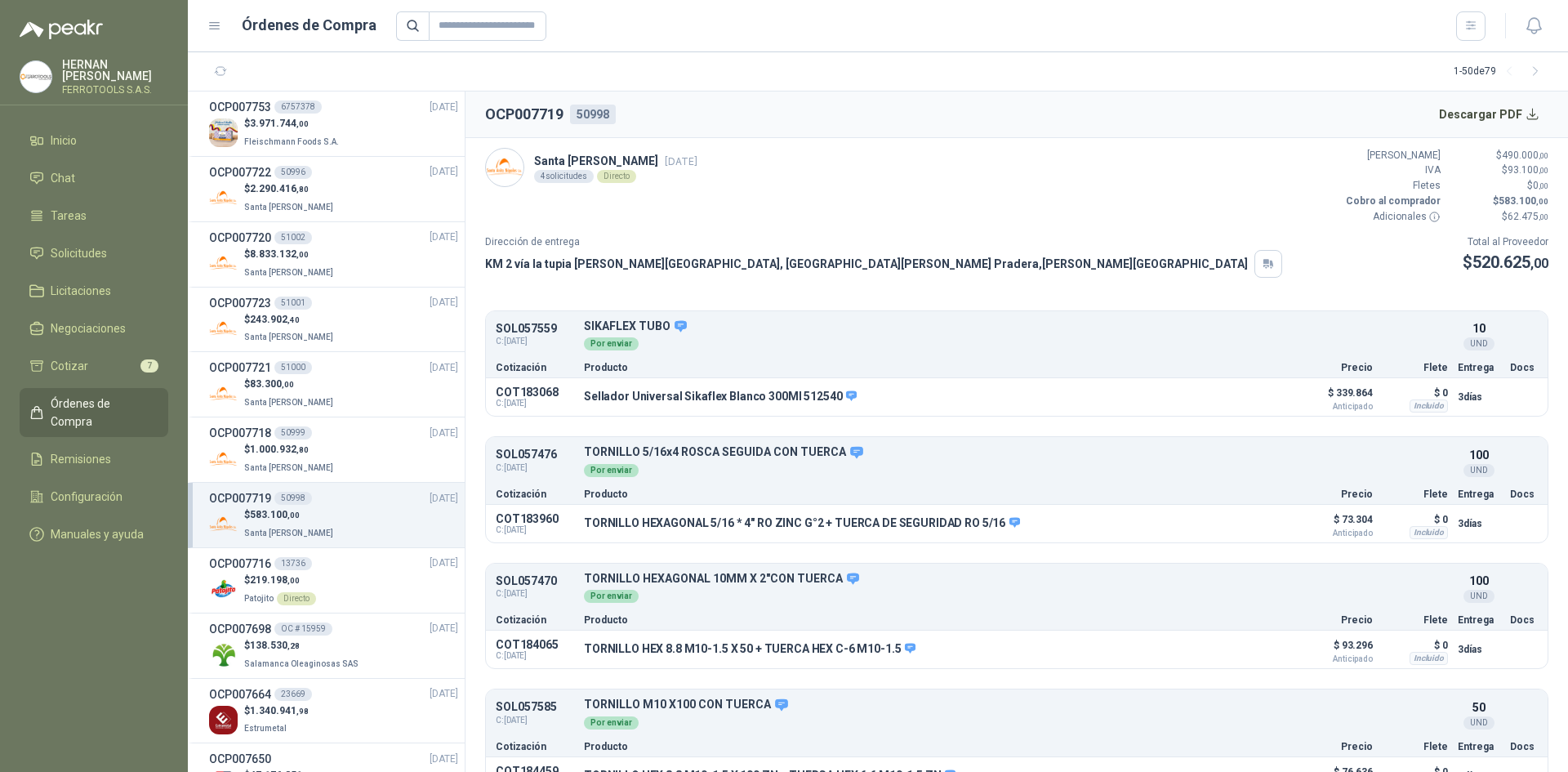
scroll to position [32, 0]
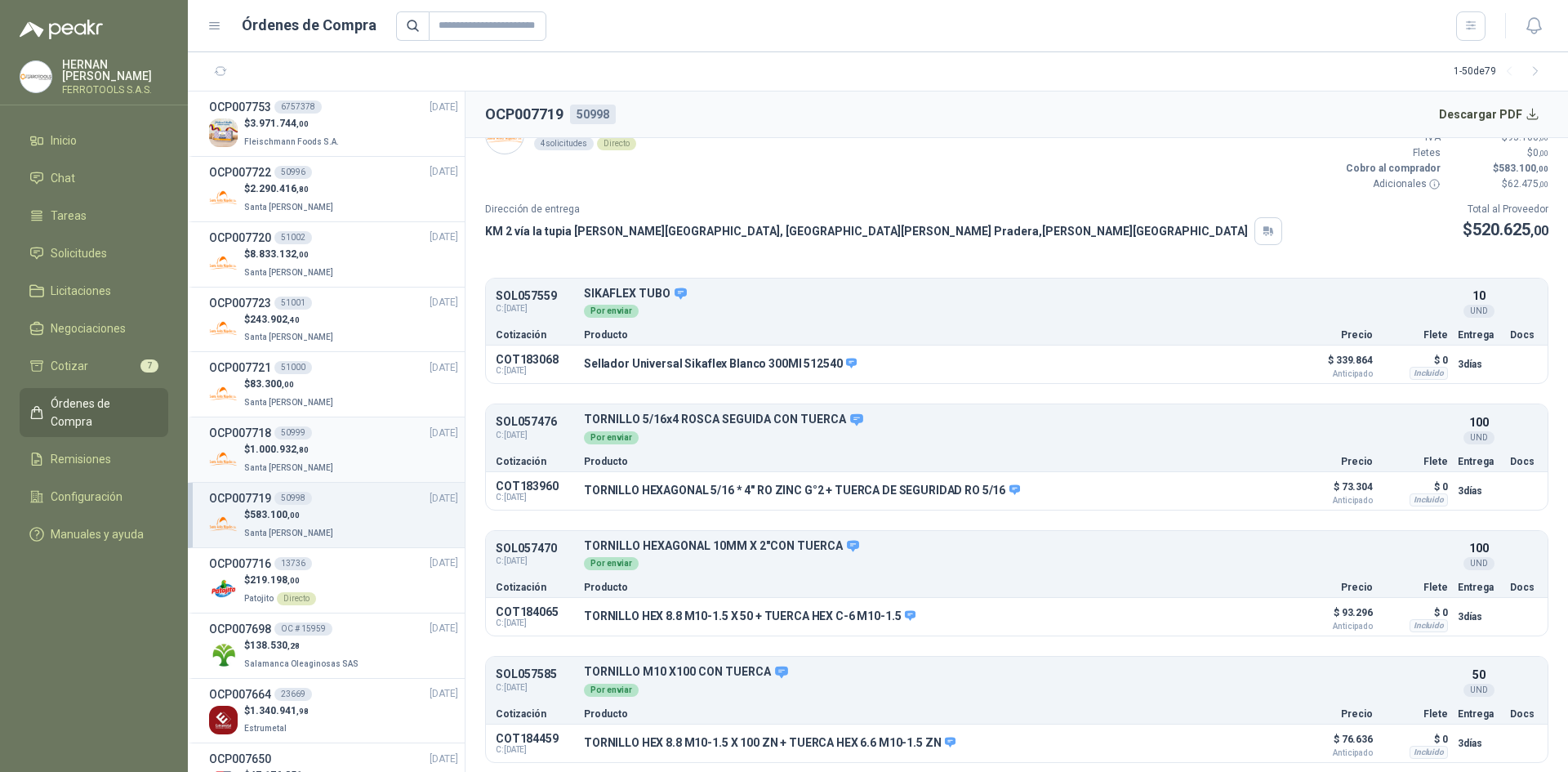
click at [299, 439] on div "50999" at bounding box center [293, 432] width 37 height 13
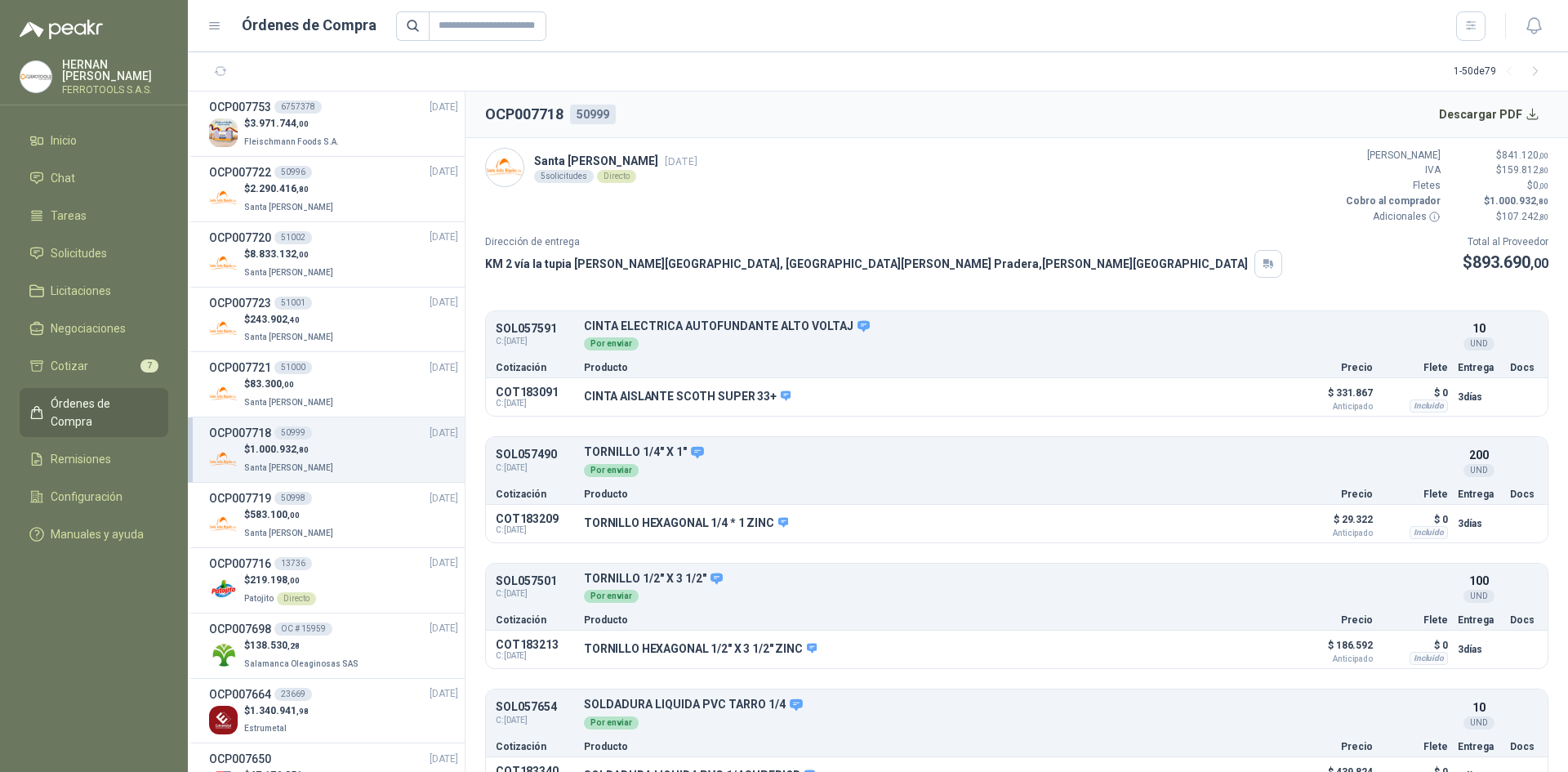
scroll to position [159, 0]
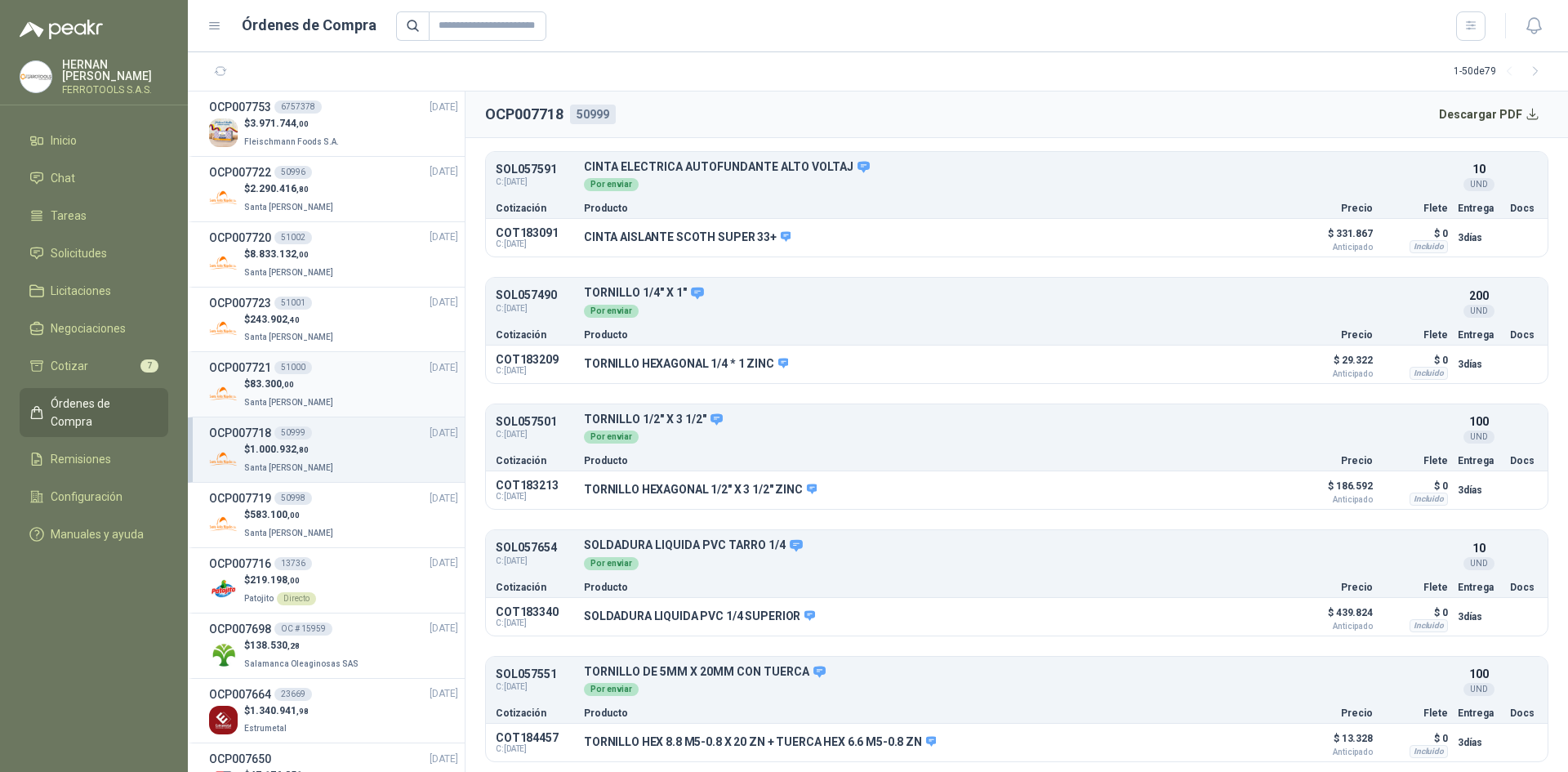
click at [367, 389] on div "$ 83.300 ,00 Santa [PERSON_NAME]" at bounding box center [334, 393] width 249 height 33
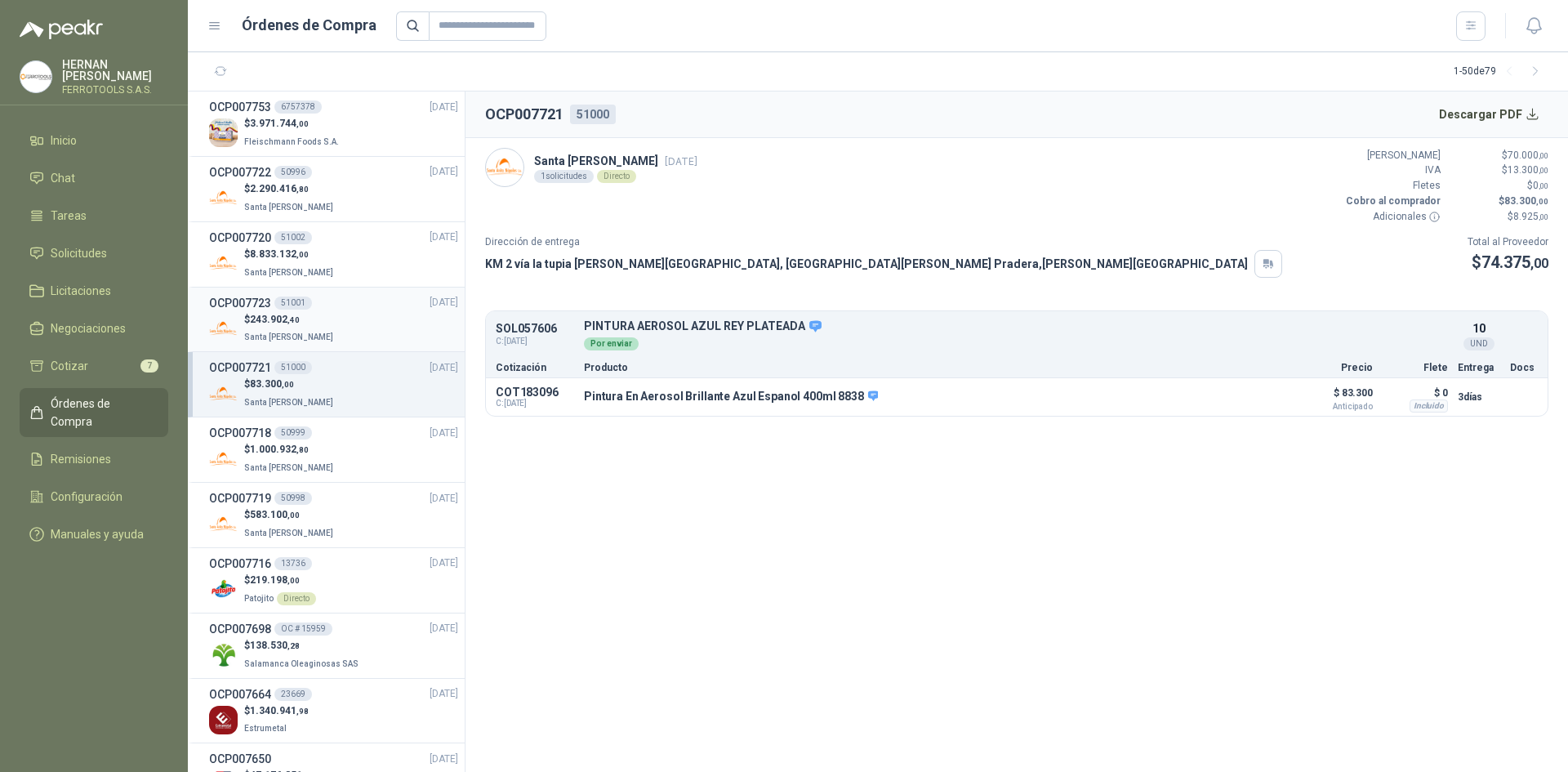
click at [389, 321] on div "$ 243.902 ,40 Santa [PERSON_NAME]" at bounding box center [334, 329] width 249 height 33
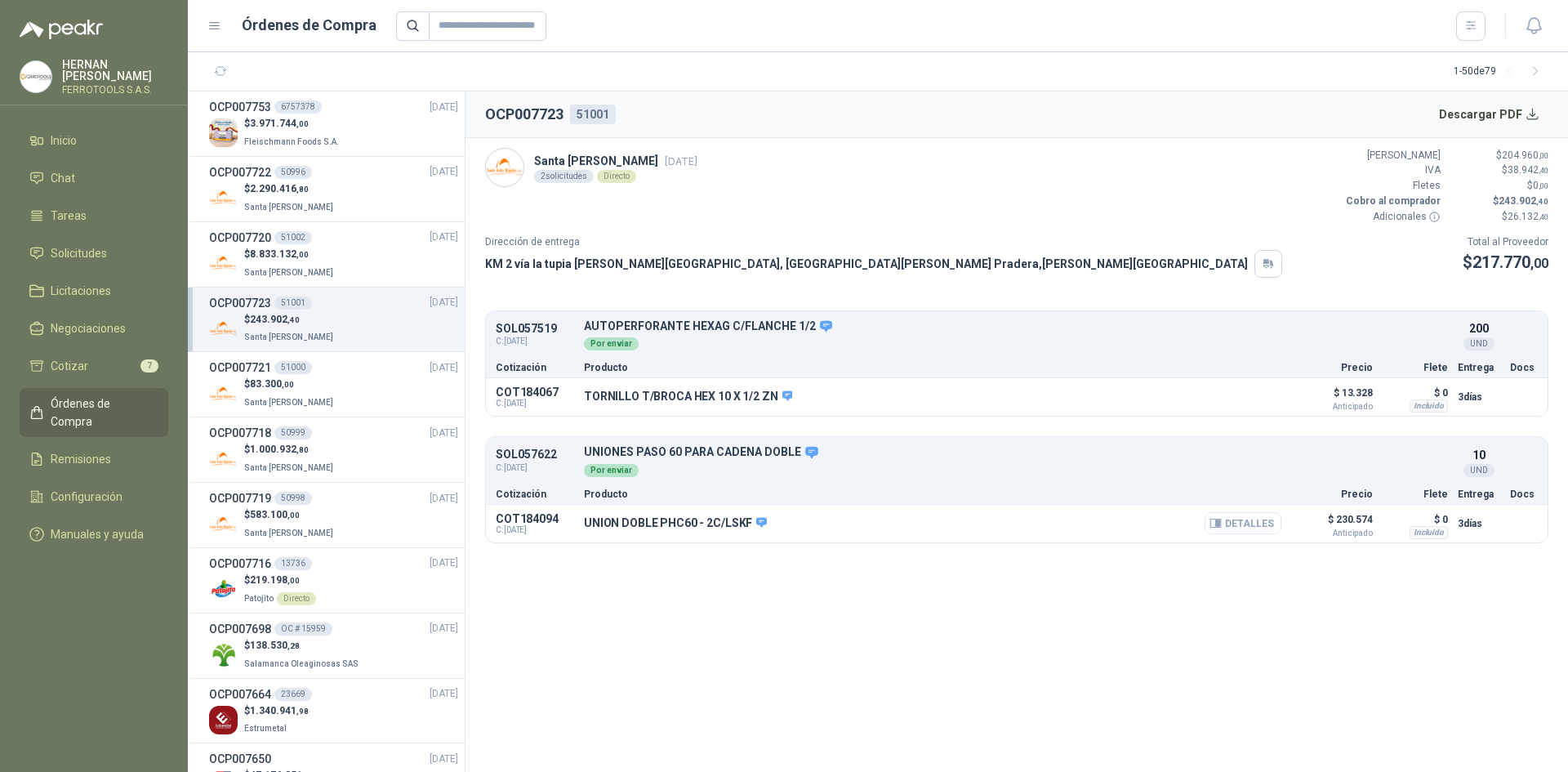
click at [1256, 525] on button "Detalles" at bounding box center [1243, 523] width 77 height 22
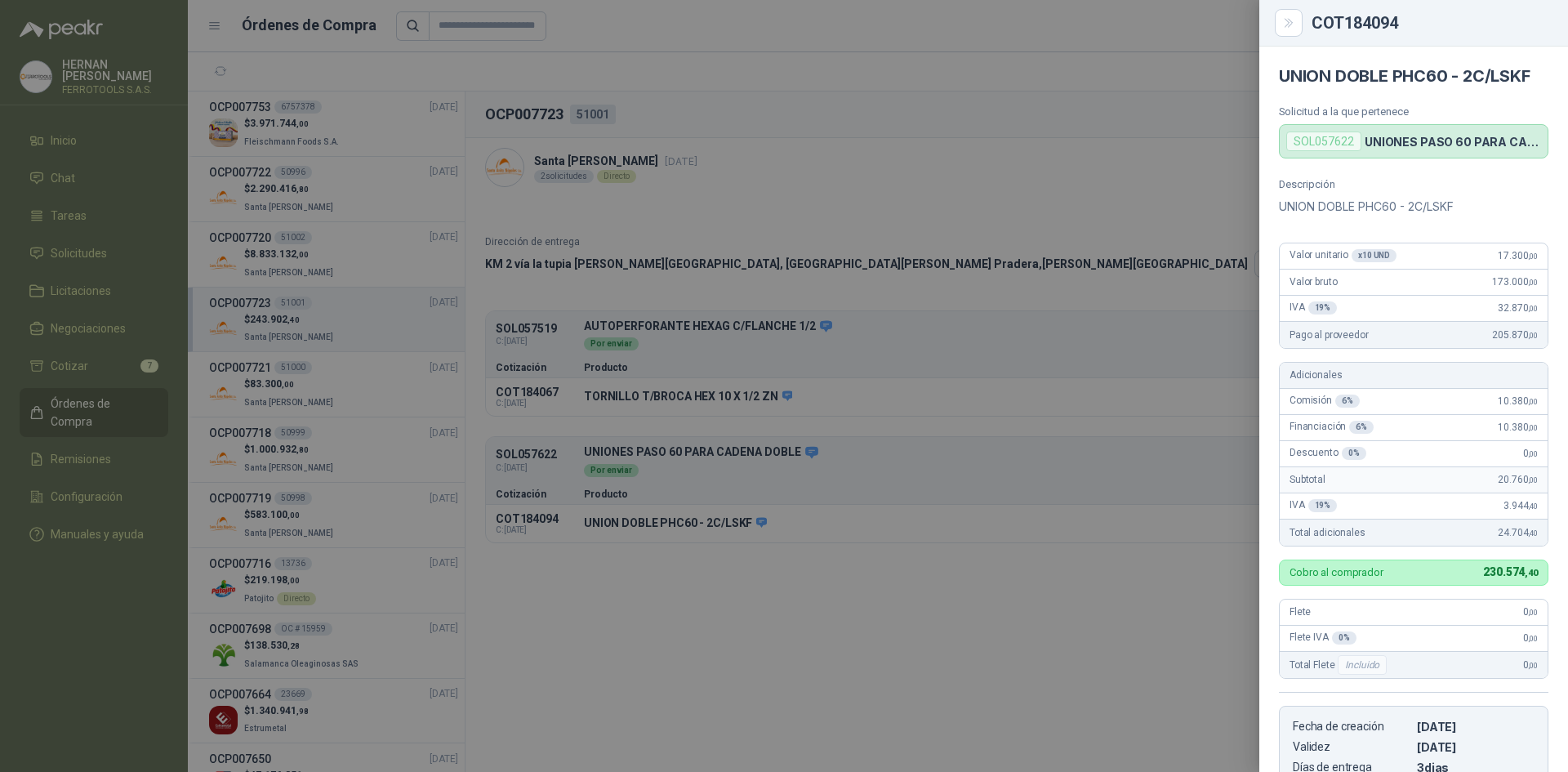
click at [738, 565] on div at bounding box center [784, 386] width 1568 height 772
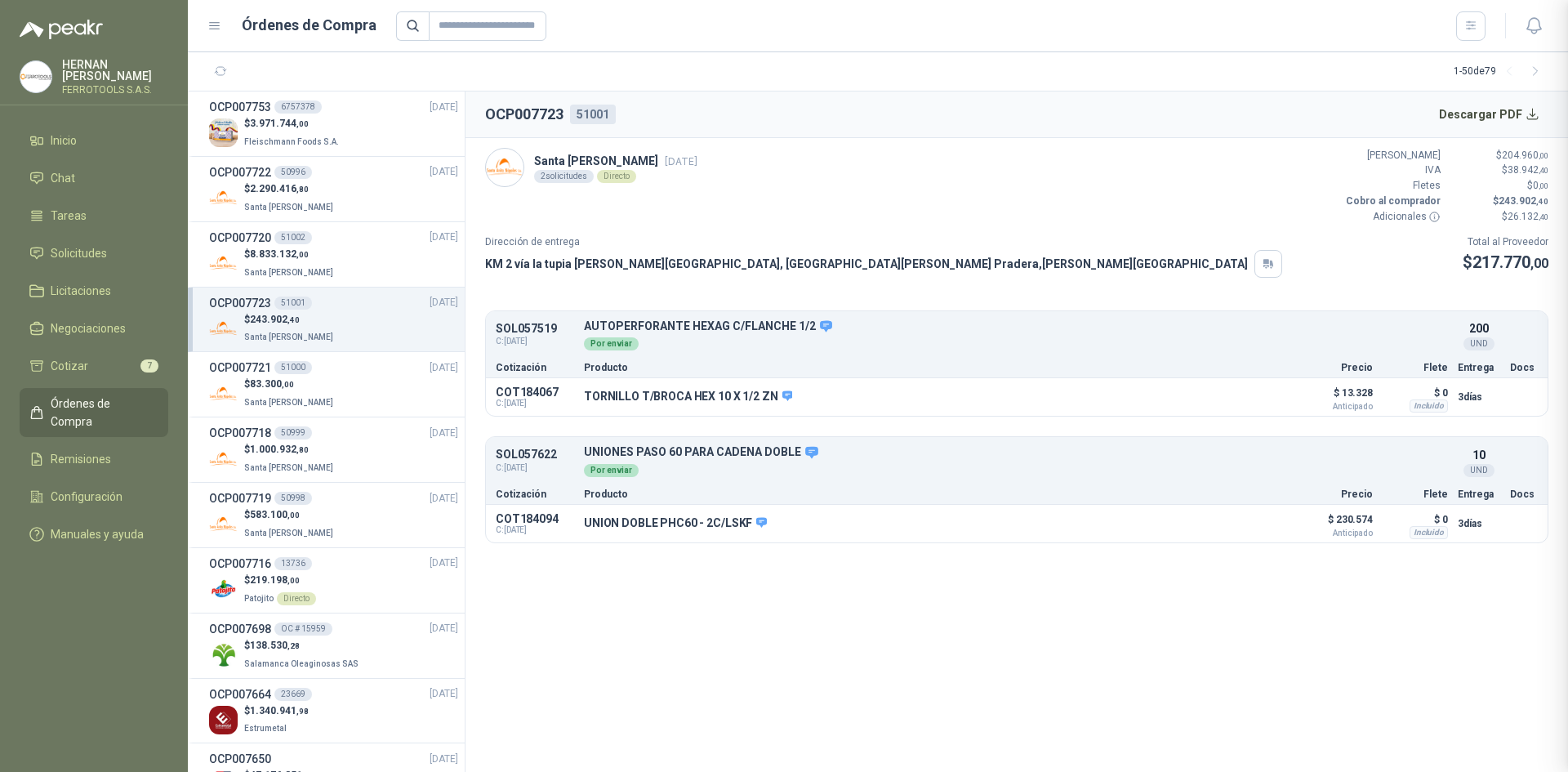
scroll to position [308, 0]
click at [378, 392] on div "$ 83.300 ,00 Santa [PERSON_NAME]" at bounding box center [334, 393] width 249 height 33
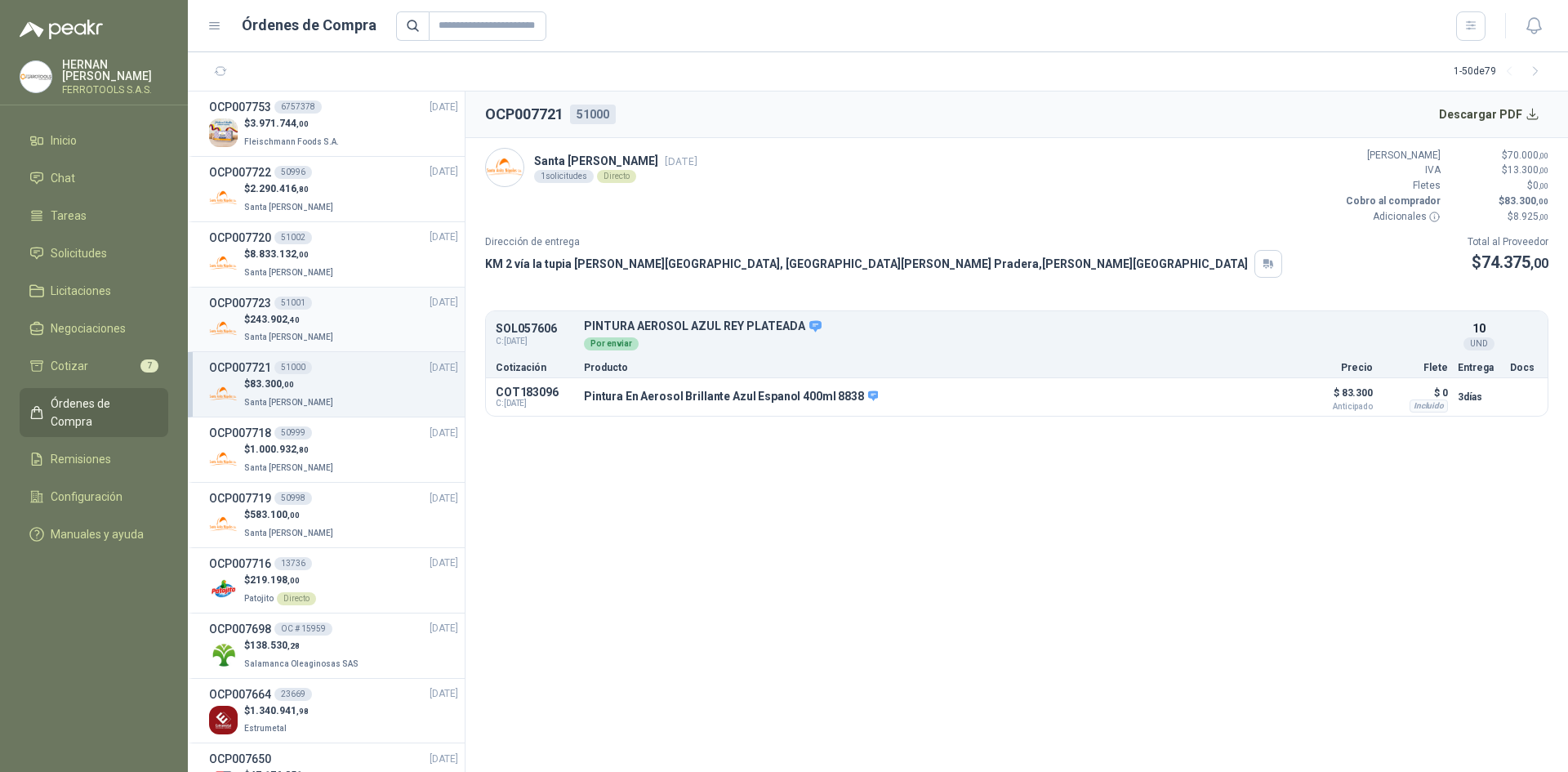
click at [365, 304] on div "OCP007723 51001 [DATE]" at bounding box center [334, 303] width 249 height 18
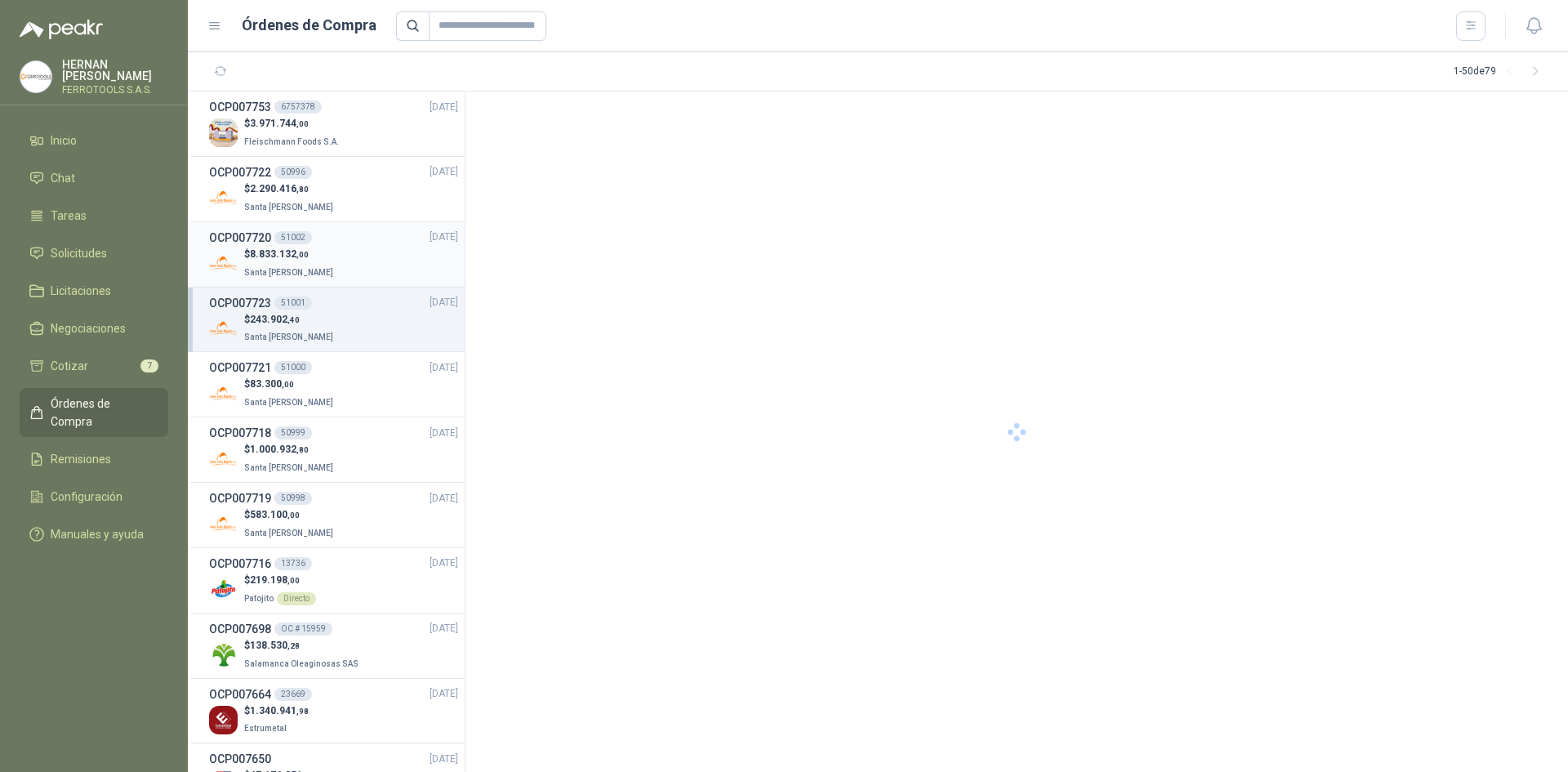
click at [355, 280] on li "OCP007720 51002 [DATE] $ 8.833.132 ,00 Santa [PERSON_NAME]" at bounding box center [326, 254] width 277 height 66
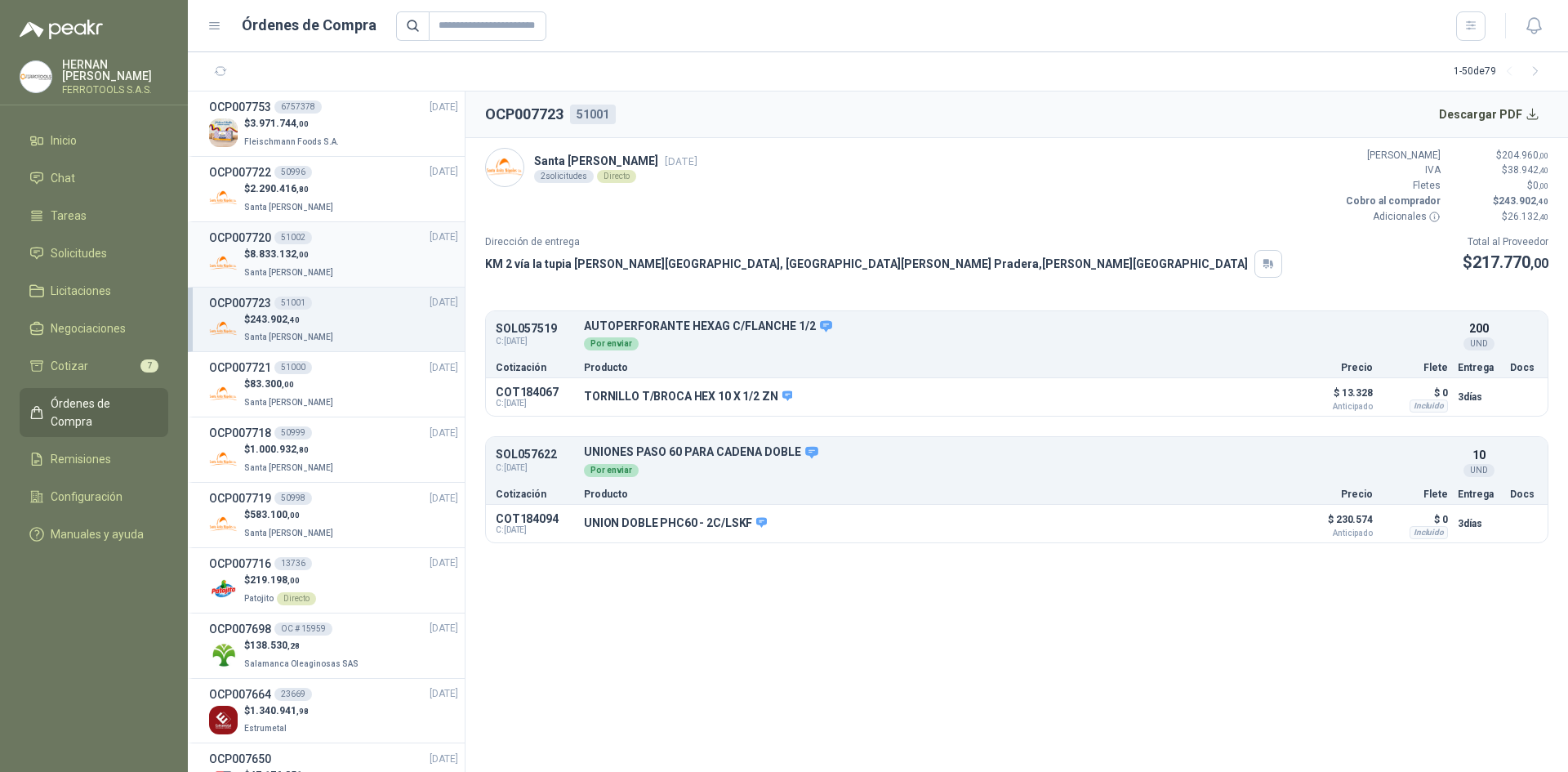
click at [369, 251] on div "$ 8.833.132 ,00 Santa [PERSON_NAME]" at bounding box center [334, 263] width 249 height 33
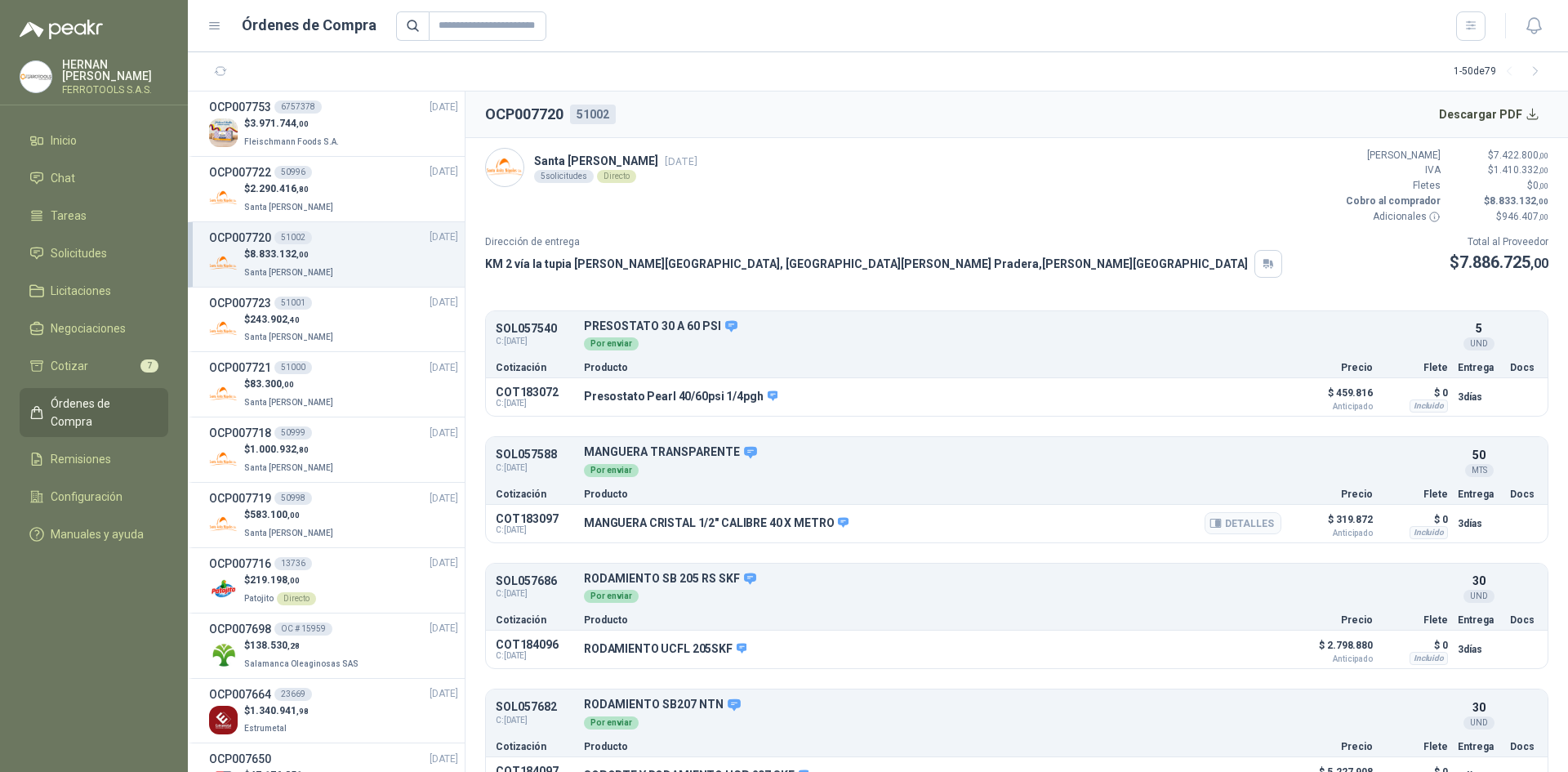
scroll to position [159, 0]
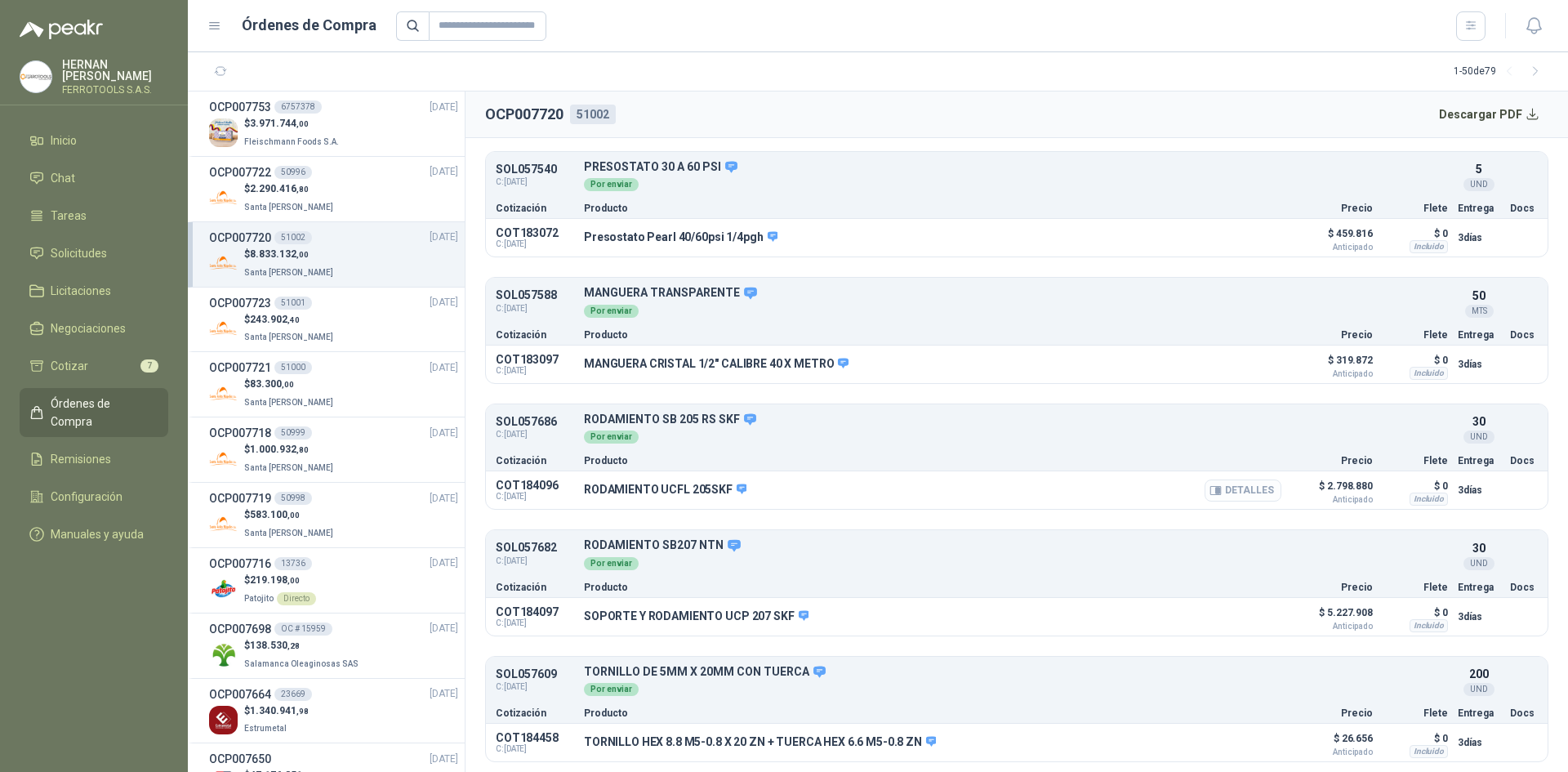
click at [1249, 488] on button "Detalles" at bounding box center [1243, 490] width 77 height 22
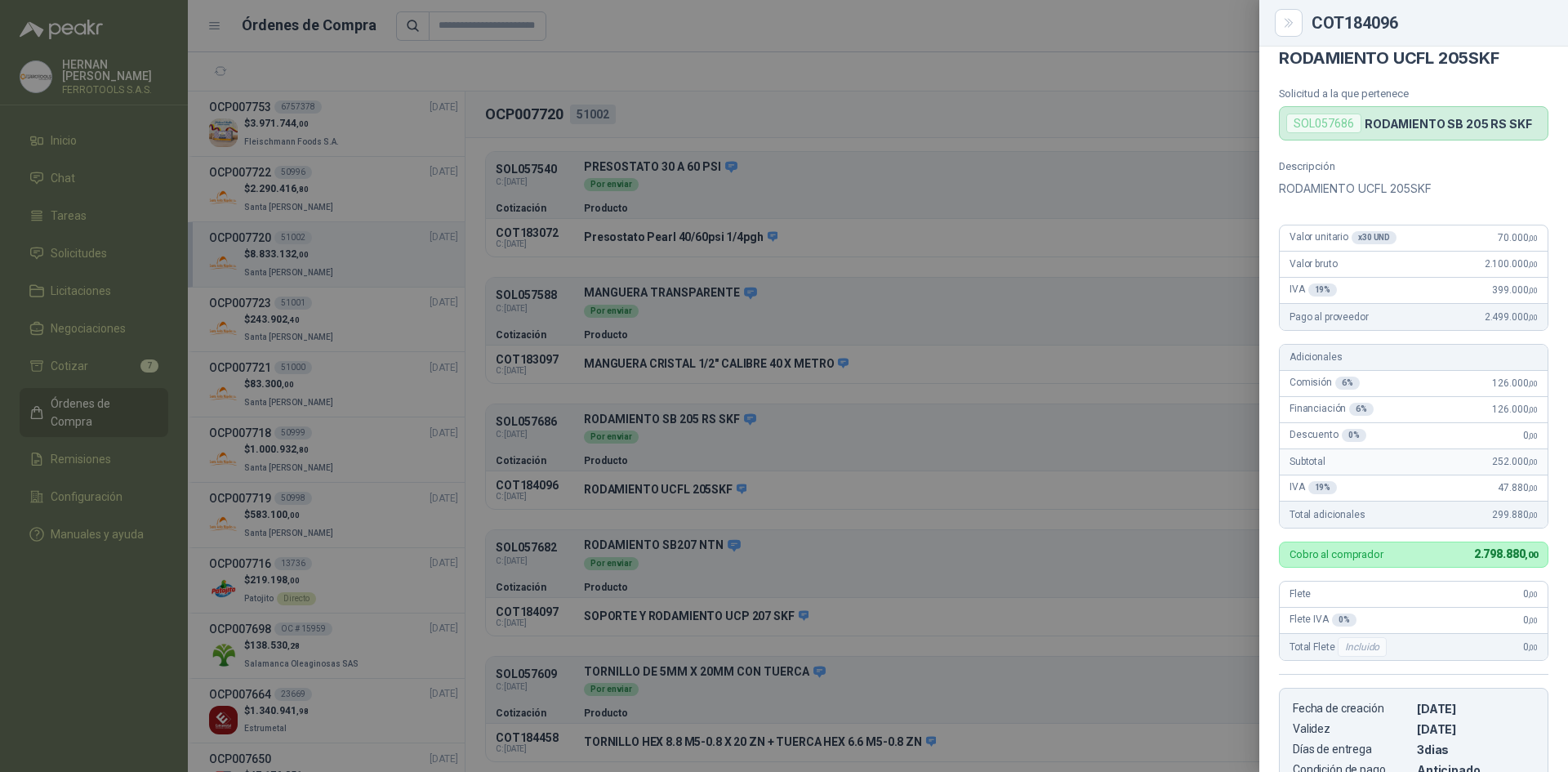
scroll to position [0, 0]
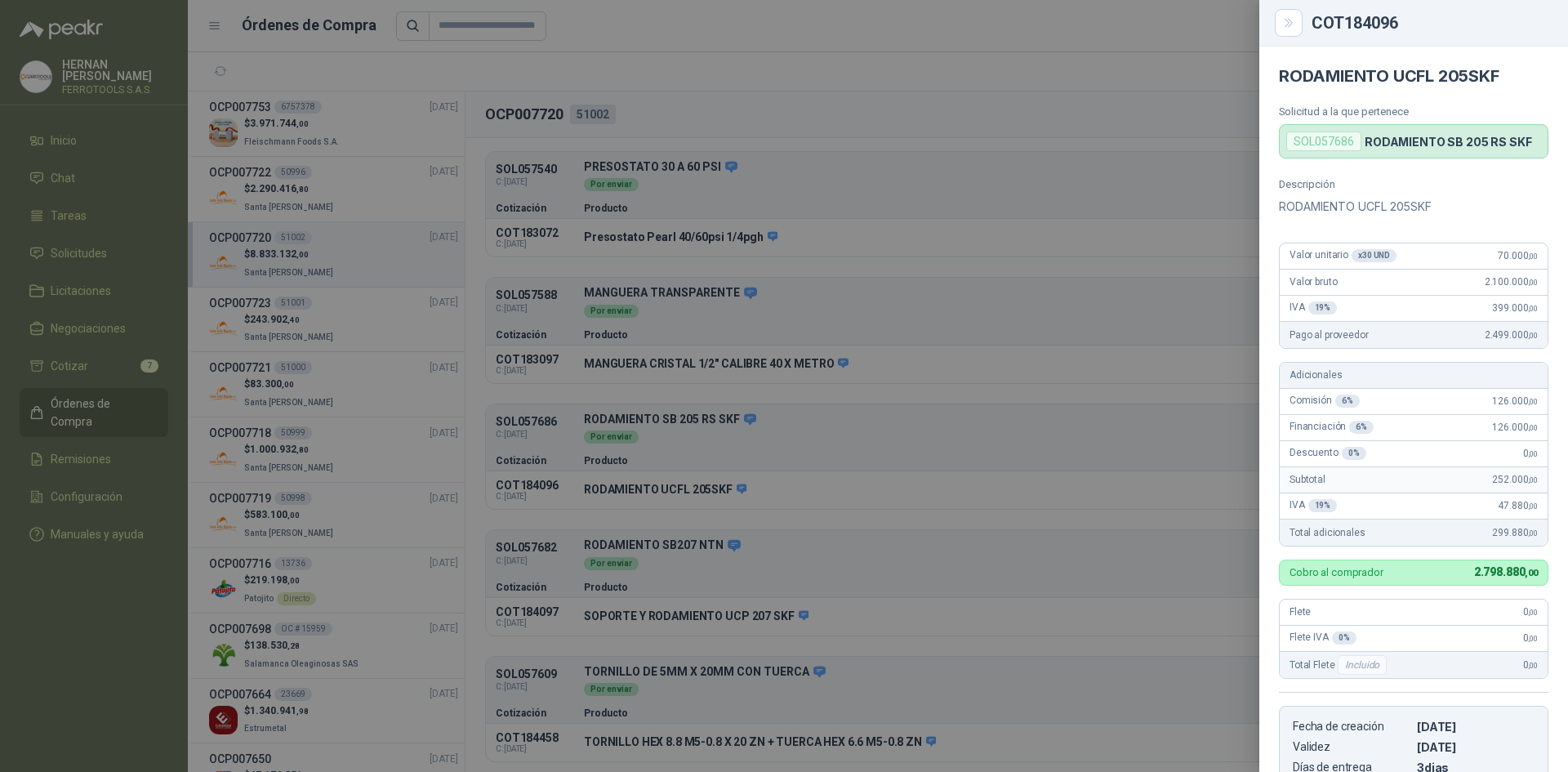
click at [891, 414] on div at bounding box center [784, 386] width 1568 height 772
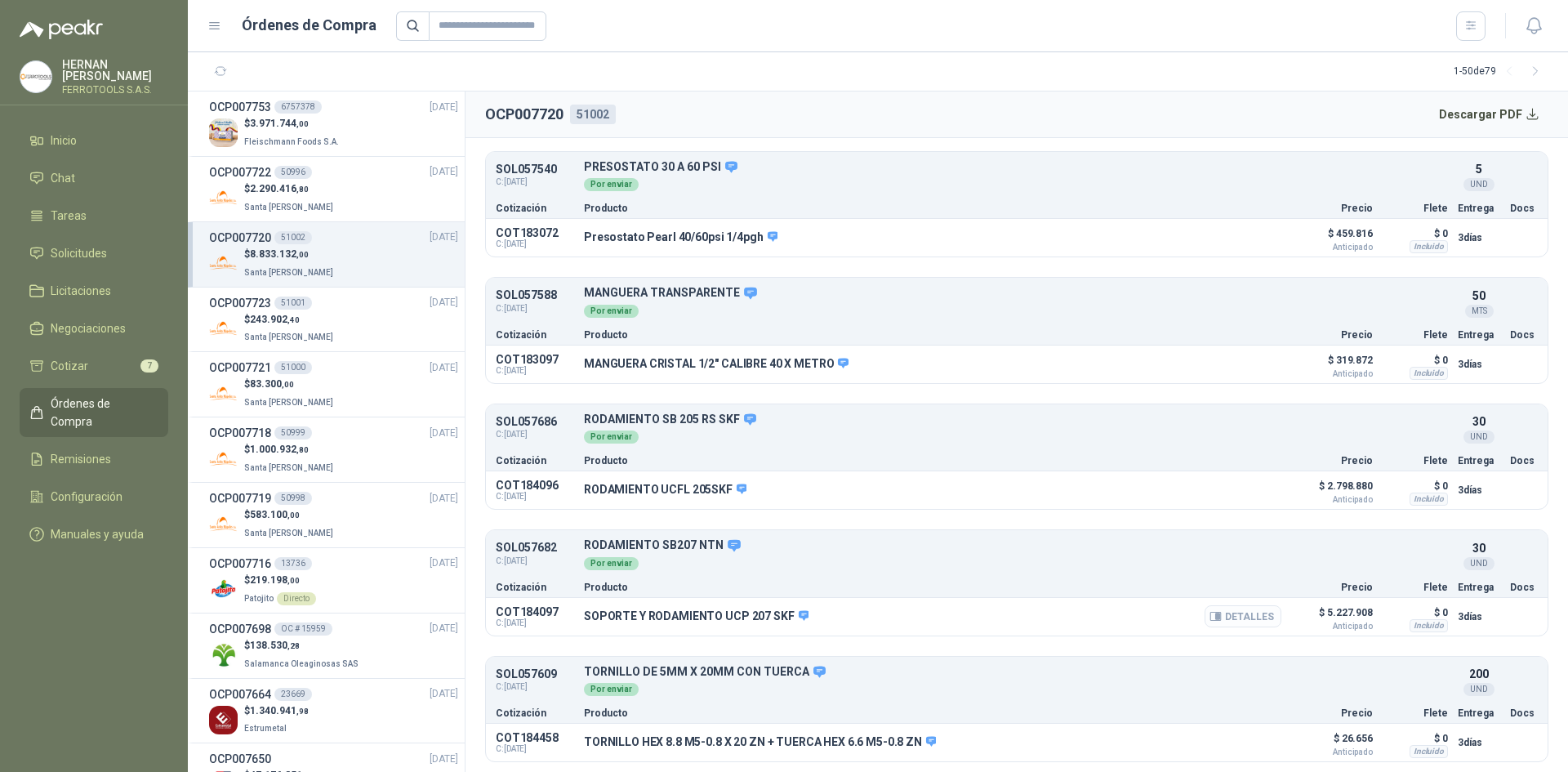
click at [1221, 616] on button "Detalles" at bounding box center [1243, 616] width 77 height 22
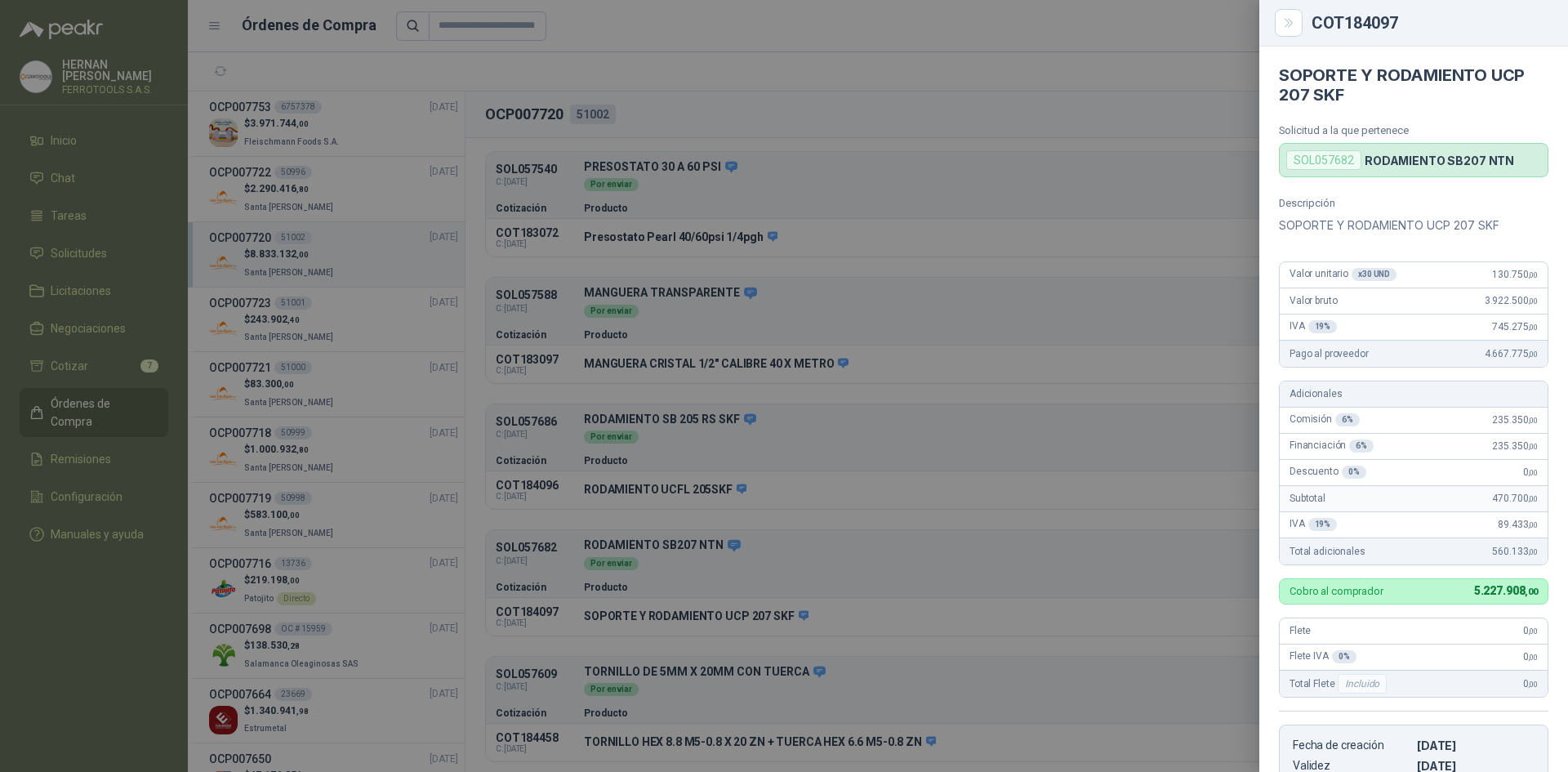
scroll to position [0, 0]
click at [706, 49] on div at bounding box center [784, 386] width 1568 height 772
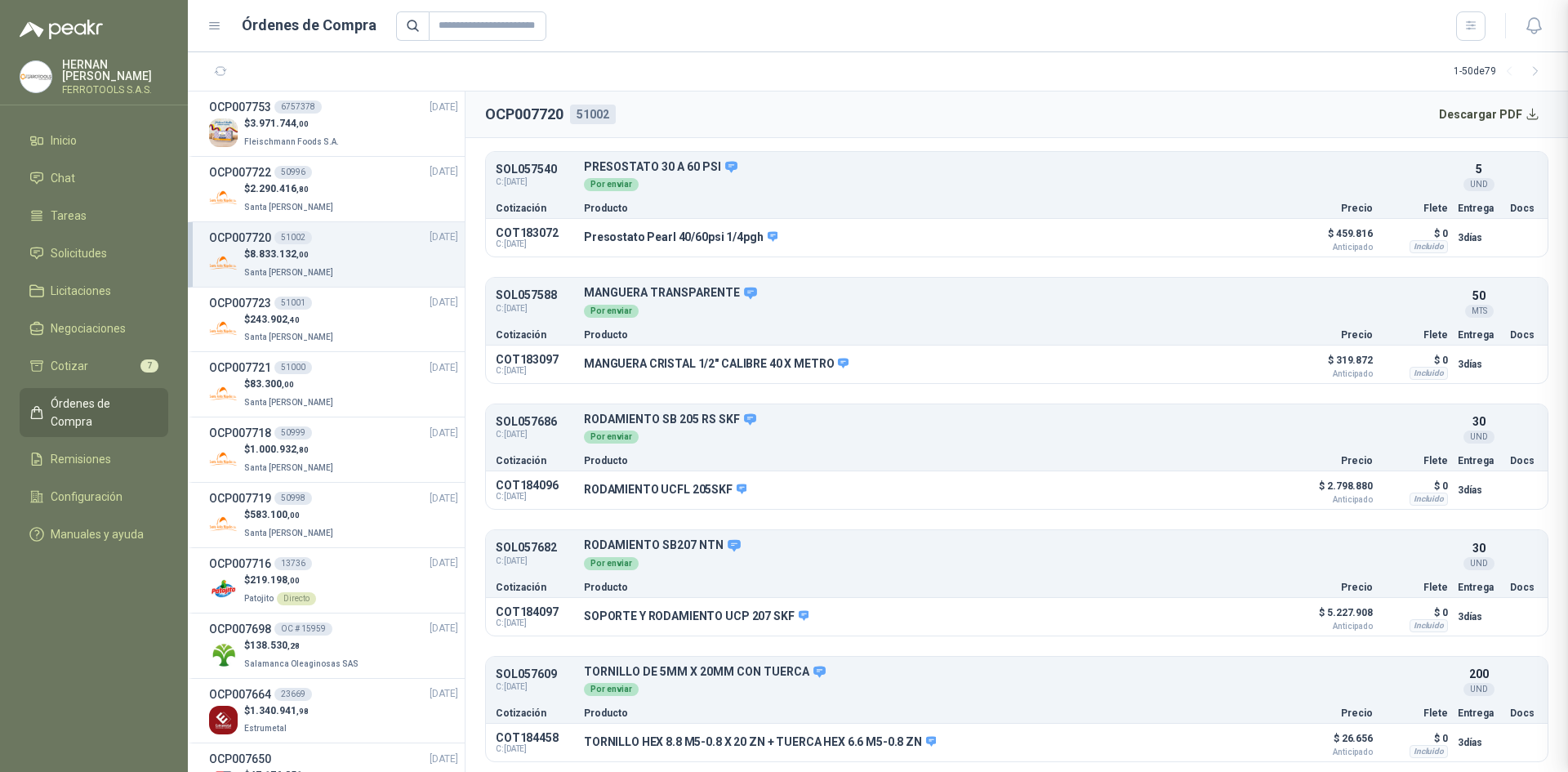
scroll to position [328, 0]
click at [355, 189] on div "$ 2.290.416 ,80 Santa [PERSON_NAME]" at bounding box center [334, 198] width 249 height 33
